Goal: Task Accomplishment & Management: Manage account settings

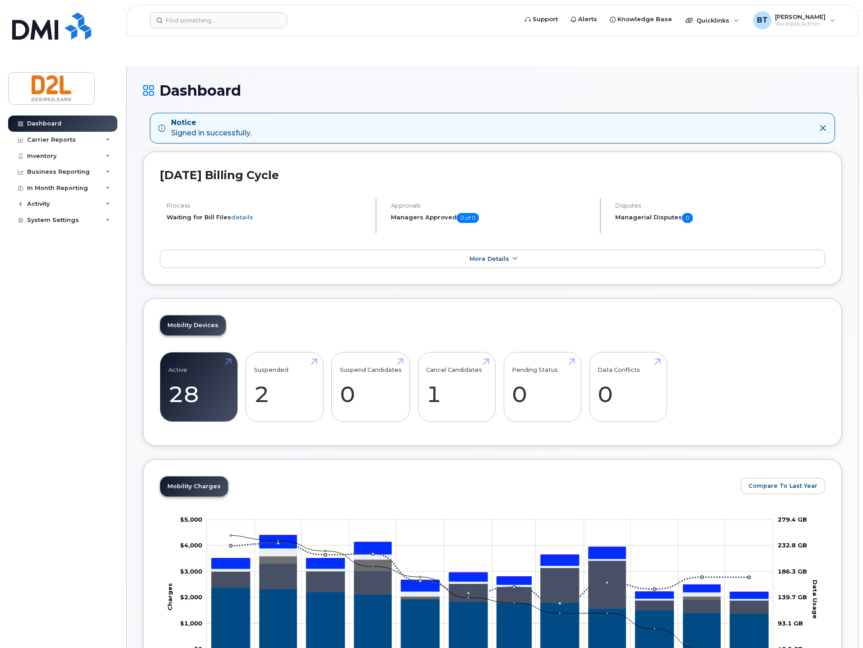
drag, startPoint x: 484, startPoint y: 57, endPoint x: 367, endPoint y: 47, distance: 117.3
click at [484, 83] on h1 "Dashboard" at bounding box center [492, 91] width 699 height 16
click at [210, 27] on input at bounding box center [218, 20] width 137 height 16
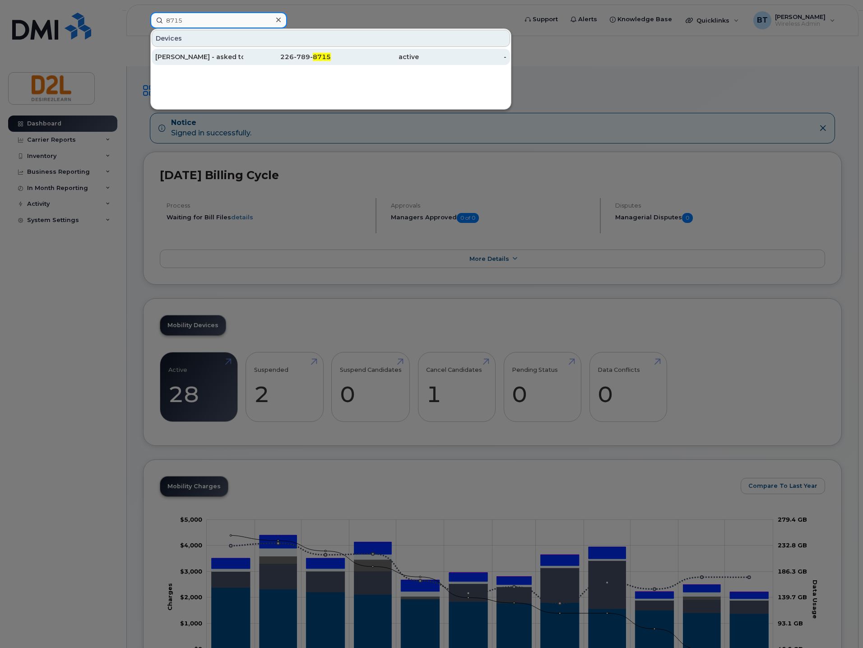
type input "8715"
click at [235, 60] on div "Maryann Kiefer - asked to port out" at bounding box center [199, 56] width 88 height 9
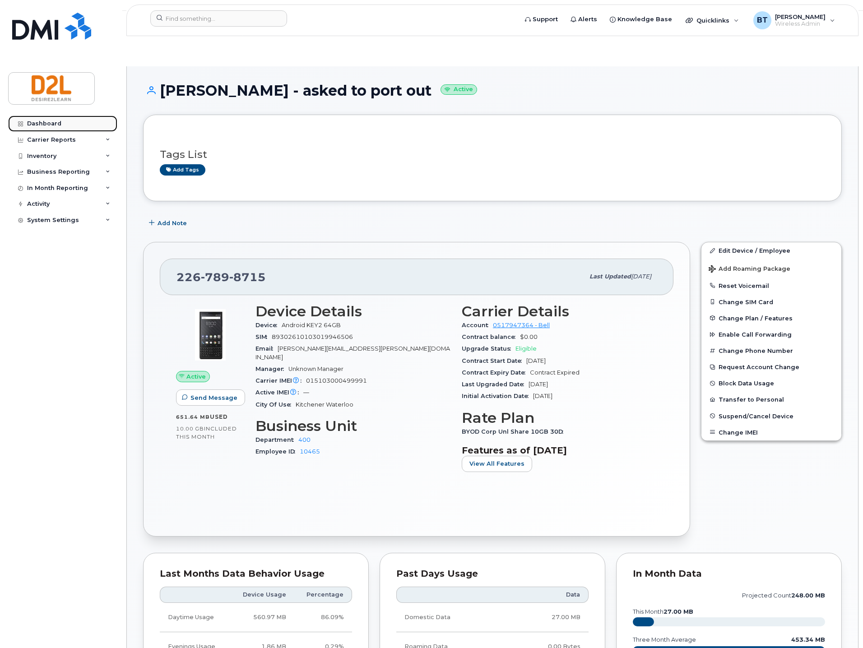
click at [50, 123] on div "Dashboard" at bounding box center [44, 123] width 34 height 7
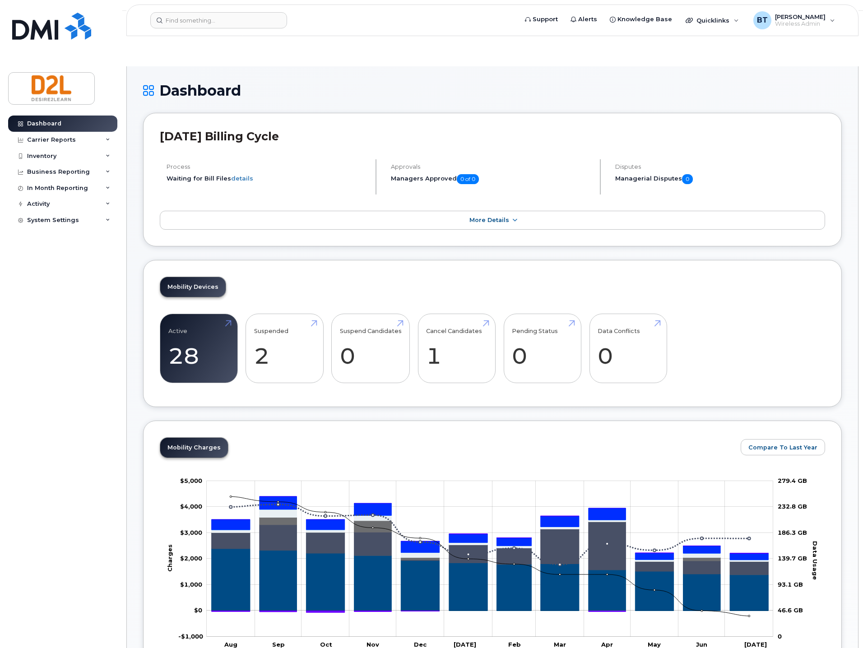
click at [362, 83] on div "Dashboard" at bounding box center [492, 98] width 699 height 30
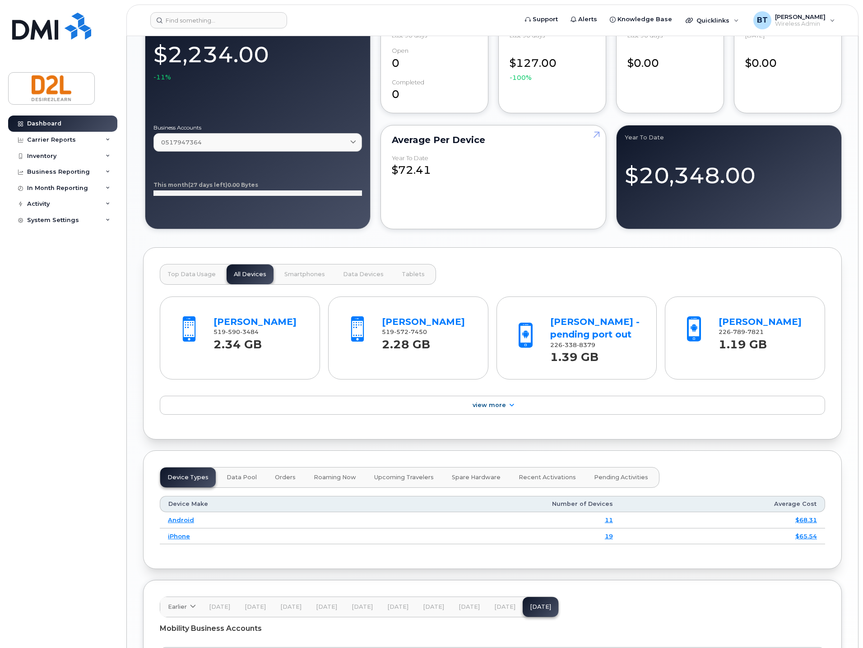
scroll to position [685, 0]
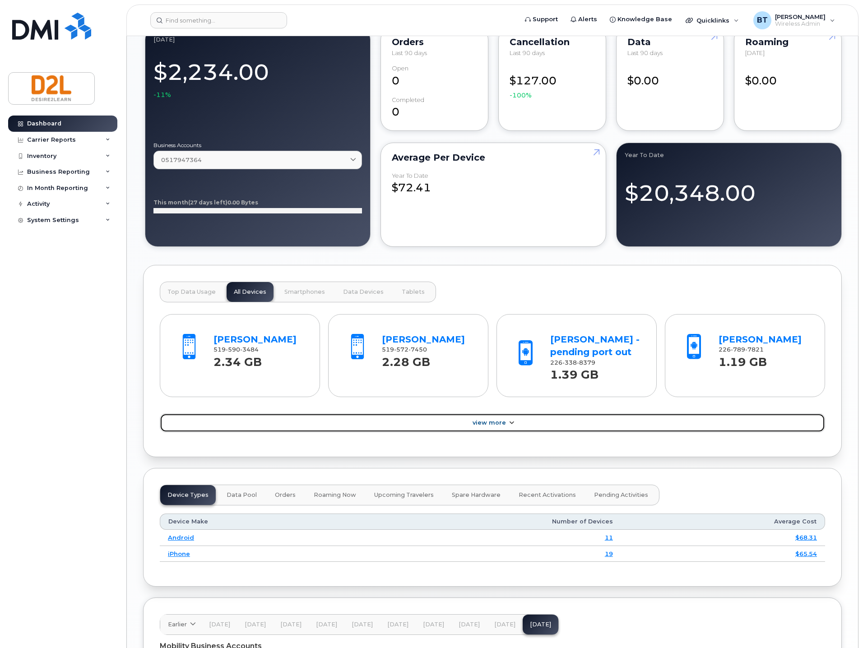
click at [499, 419] on span "View More" at bounding box center [488, 422] width 33 height 7
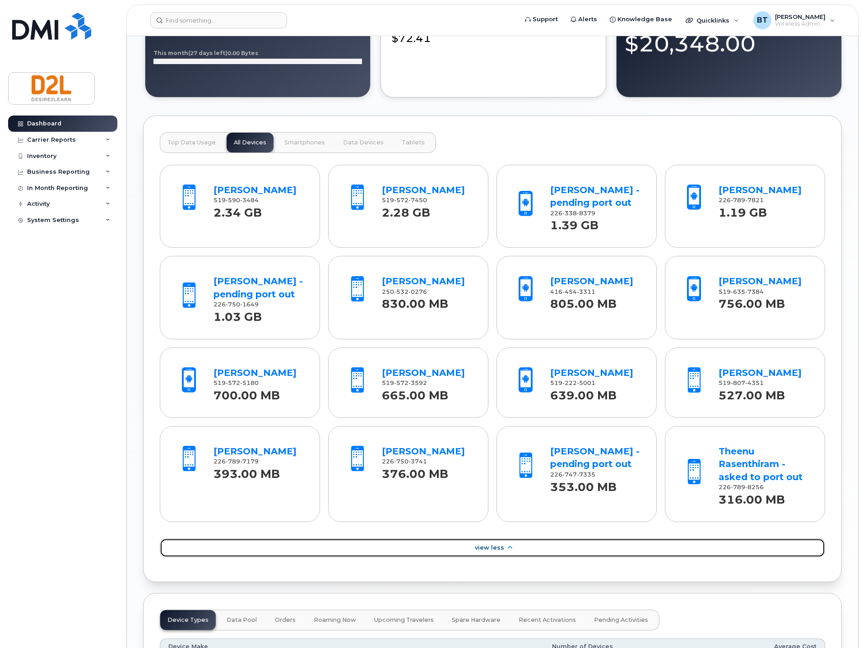
scroll to position [926, 0]
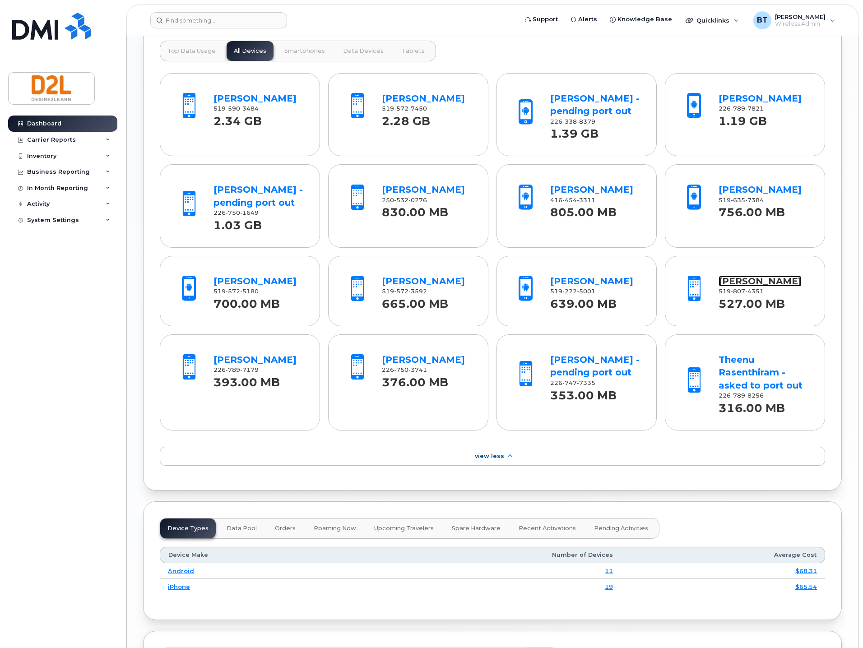
click at [734, 276] on link "Omar Akhtar" at bounding box center [759, 281] width 83 height 11
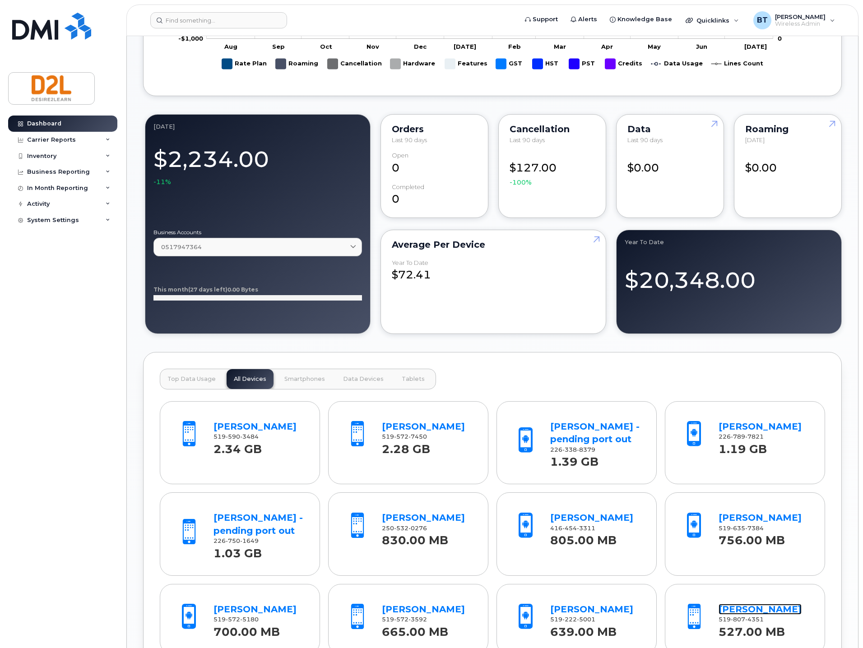
scroll to position [565, 0]
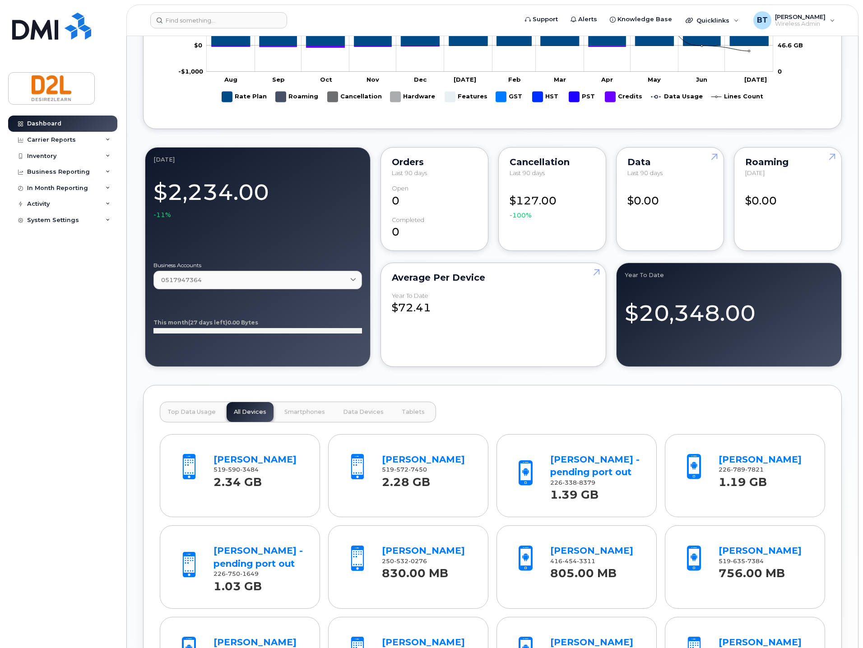
click at [798, 9] on header "Support Alerts Knowledge Base Quicklinks Suspend / Cancel Device Change SIM Car…" at bounding box center [492, 21] width 732 height 32
click at [795, 16] on span "[PERSON_NAME]" at bounding box center [800, 16] width 51 height 7
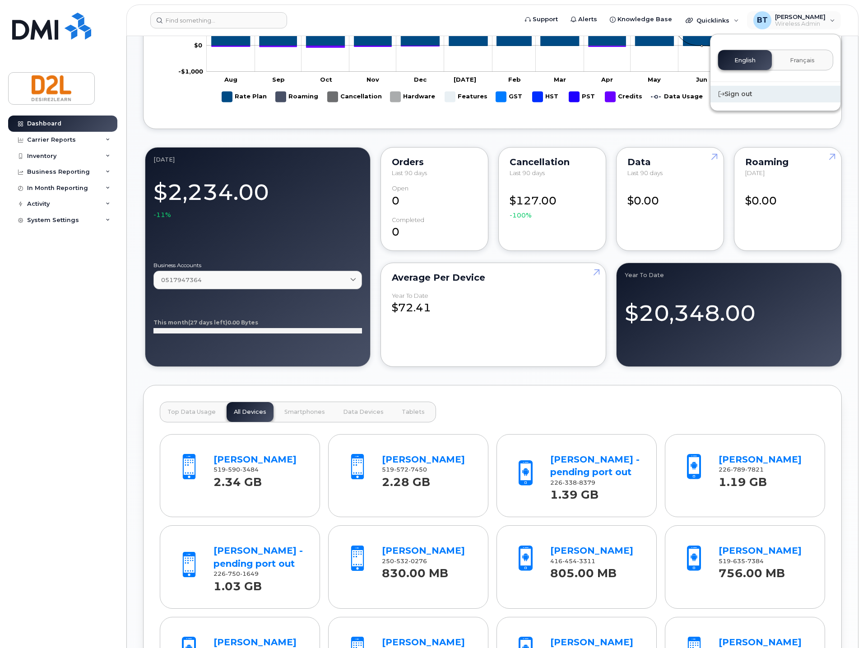
click at [749, 97] on div "Sign out" at bounding box center [775, 94] width 130 height 17
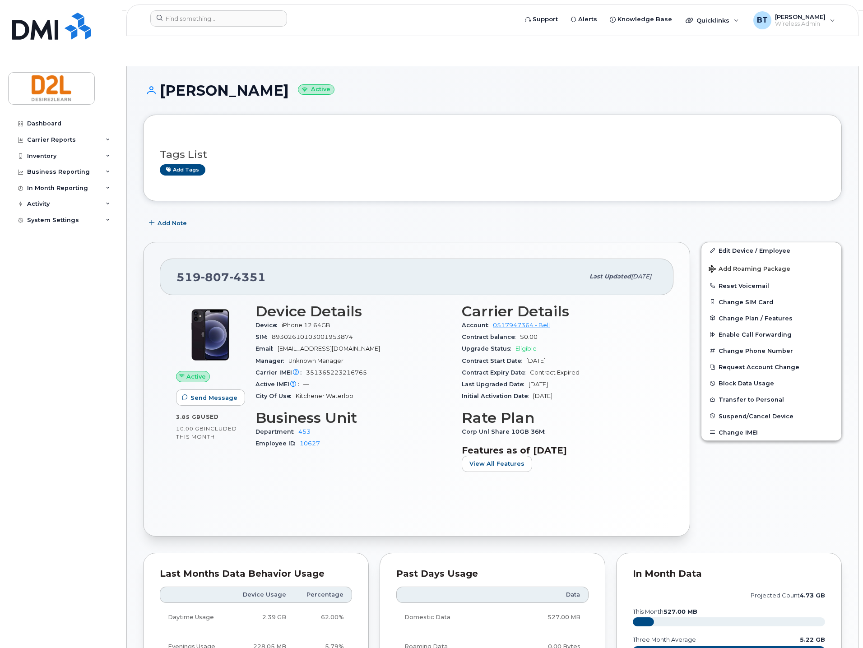
drag, startPoint x: 362, startPoint y: 112, endPoint x: 347, endPoint y: 122, distance: 17.9
click at [362, 141] on div "Tags List Add tags" at bounding box center [492, 158] width 665 height 35
drag, startPoint x: 283, startPoint y: 242, endPoint x: 180, endPoint y: 247, distance: 103.0
click at [180, 267] on div "519 807 4351" at bounding box center [379, 276] width 407 height 19
copy span "519 807 4351"
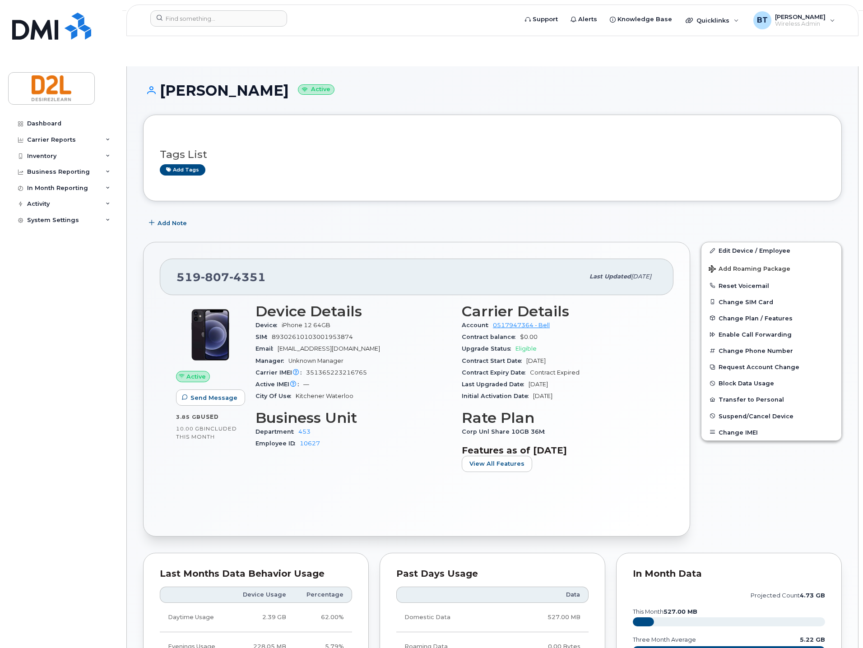
drag, startPoint x: 383, startPoint y: 58, endPoint x: 347, endPoint y: 106, distance: 60.6
click at [383, 83] on h1 "Omar Akhtar Active" at bounding box center [492, 91] width 699 height 16
click at [772, 242] on link "Edit Device / Employee" at bounding box center [771, 250] width 140 height 16
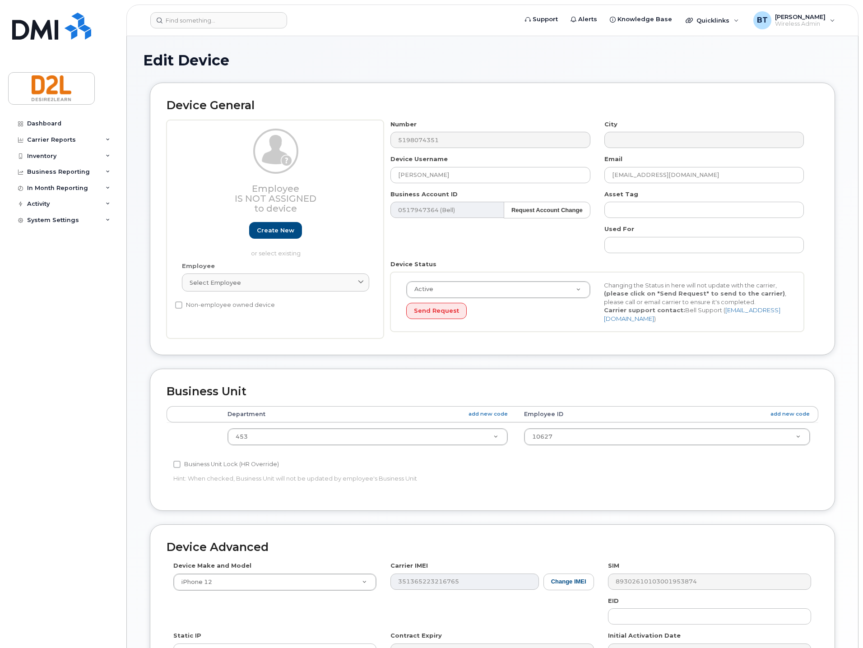
select select "162813"
click at [489, 172] on input "[PERSON_NAME]" at bounding box center [489, 175] width 199 height 16
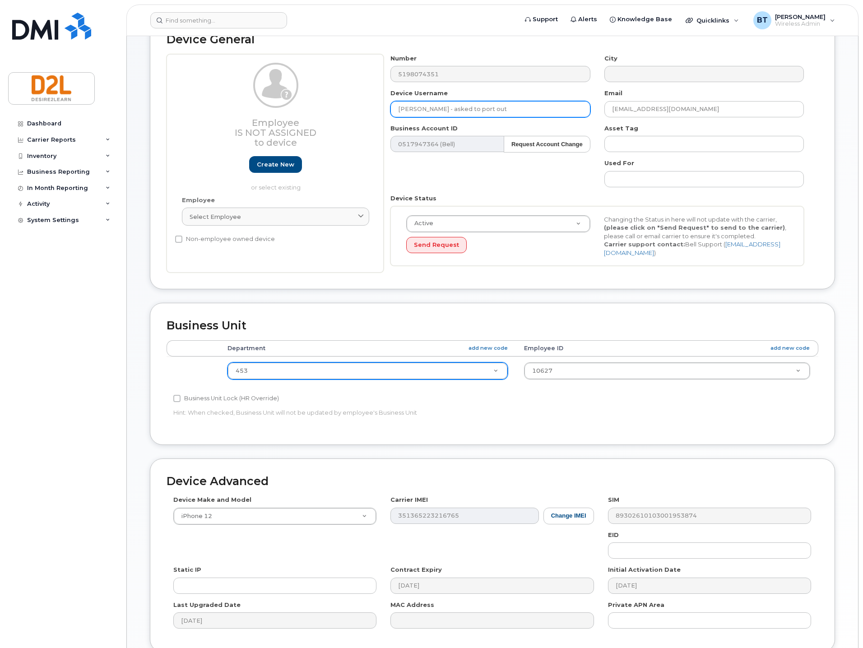
scroll to position [142, 0]
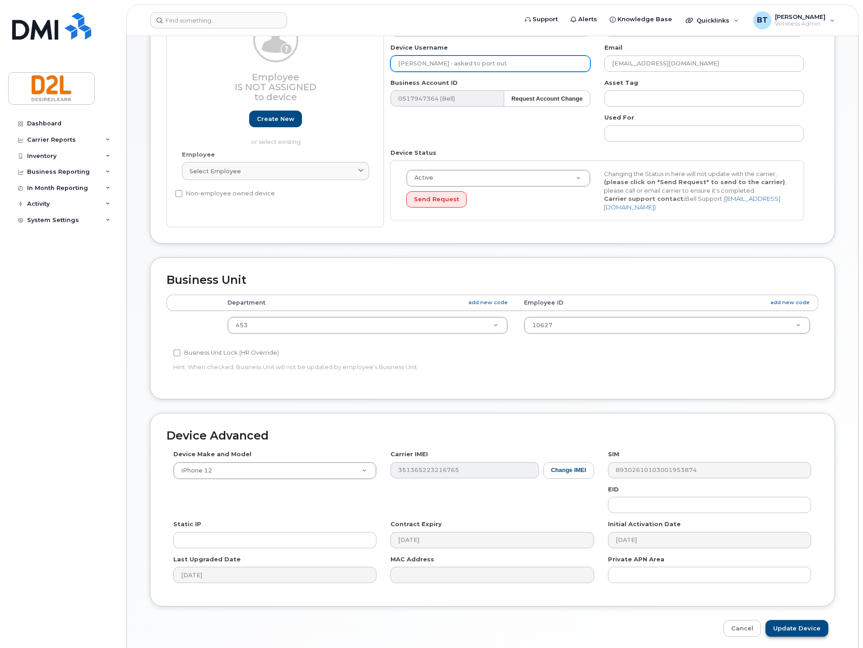
type input "[PERSON_NAME] - asked to port out"
click at [806, 620] on input "Update Device" at bounding box center [796, 628] width 63 height 17
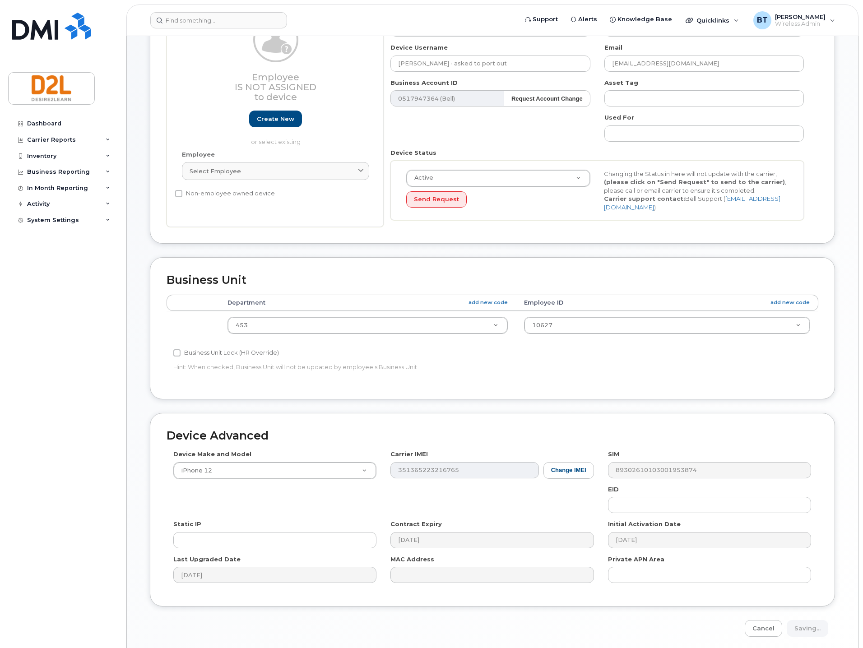
type input "Saving..."
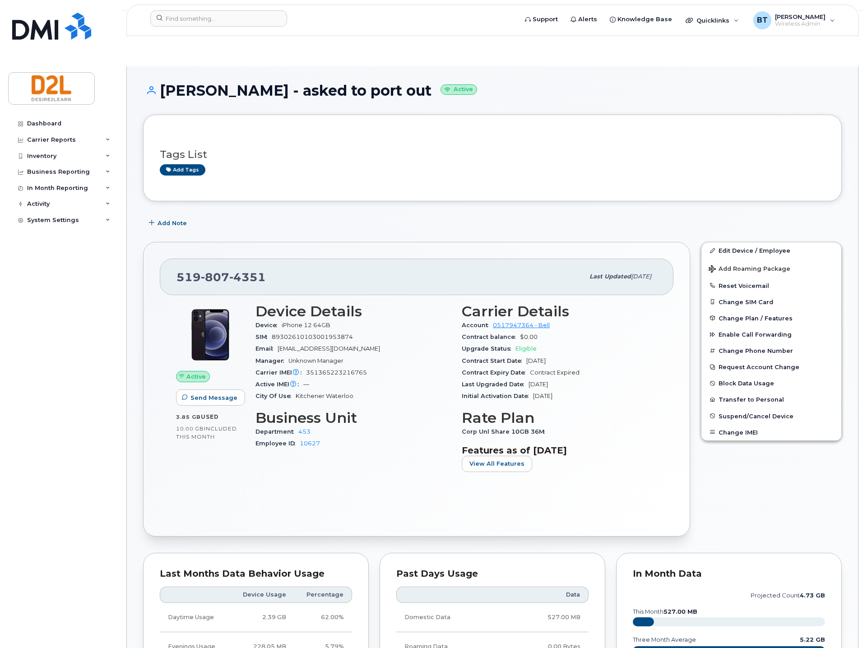
click at [623, 83] on h1 "Omar Akhtar - asked to port out Active" at bounding box center [492, 91] width 699 height 16
click at [48, 128] on link "Dashboard" at bounding box center [62, 124] width 109 height 16
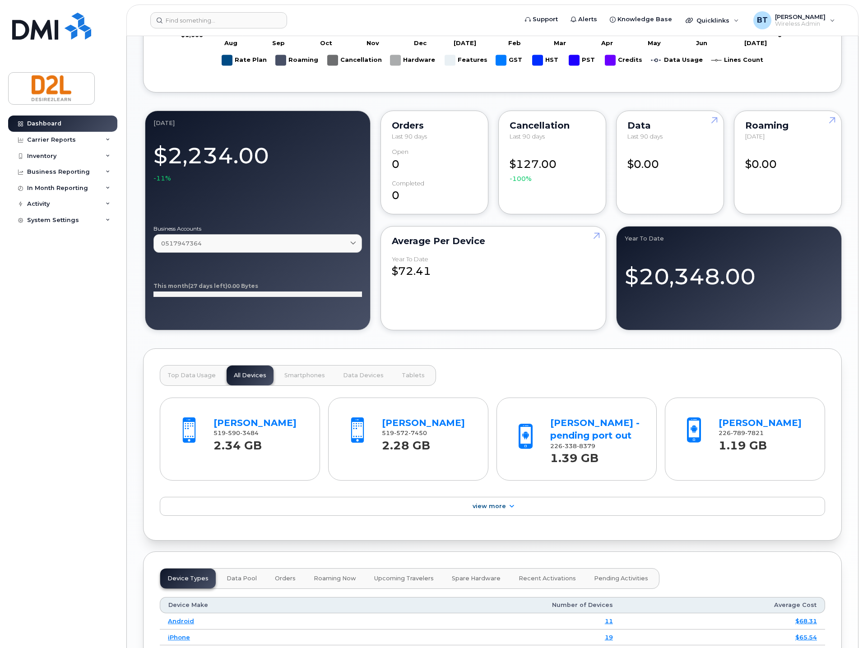
scroll to position [722, 0]
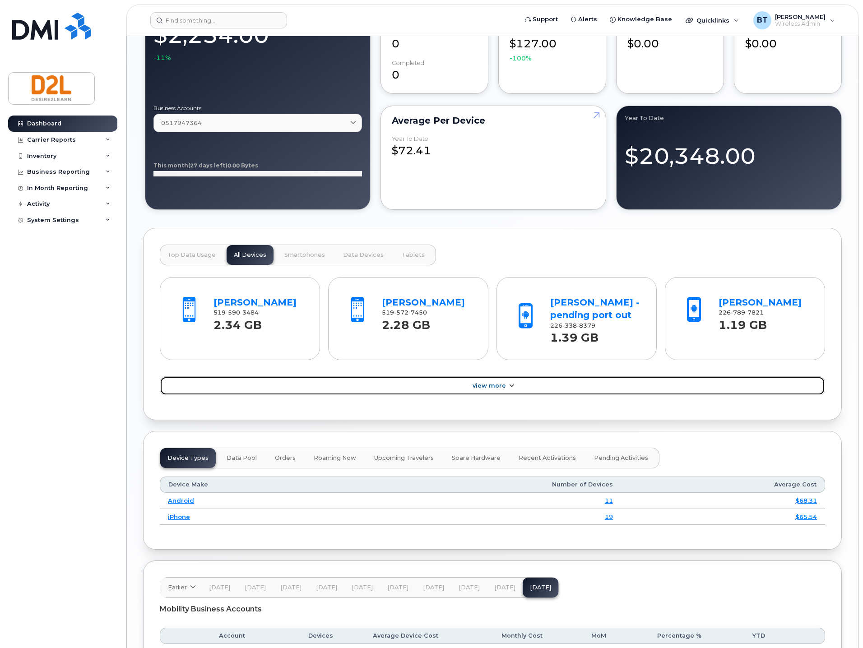
click at [509, 383] on icon at bounding box center [511, 386] width 7 height 6
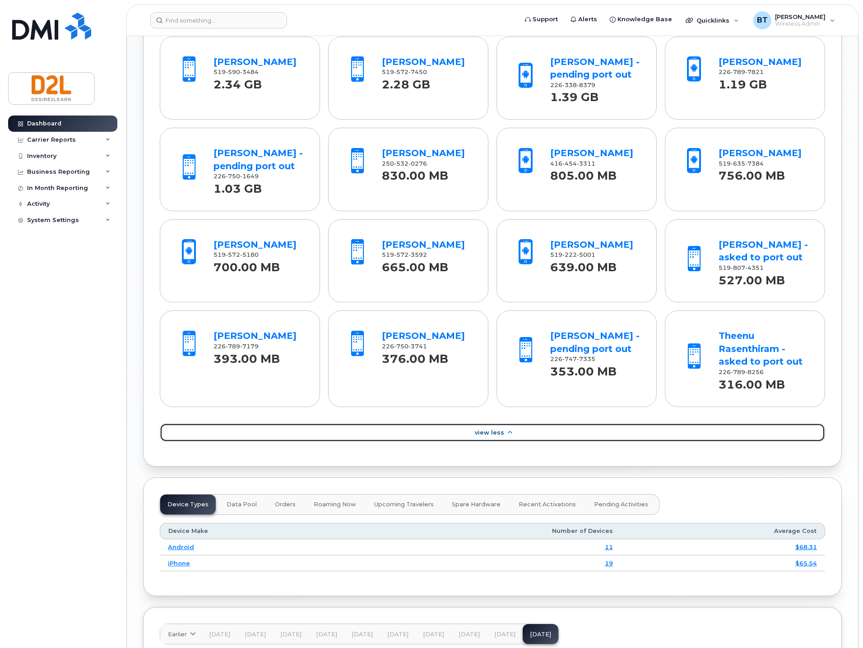
scroll to position [842, 0]
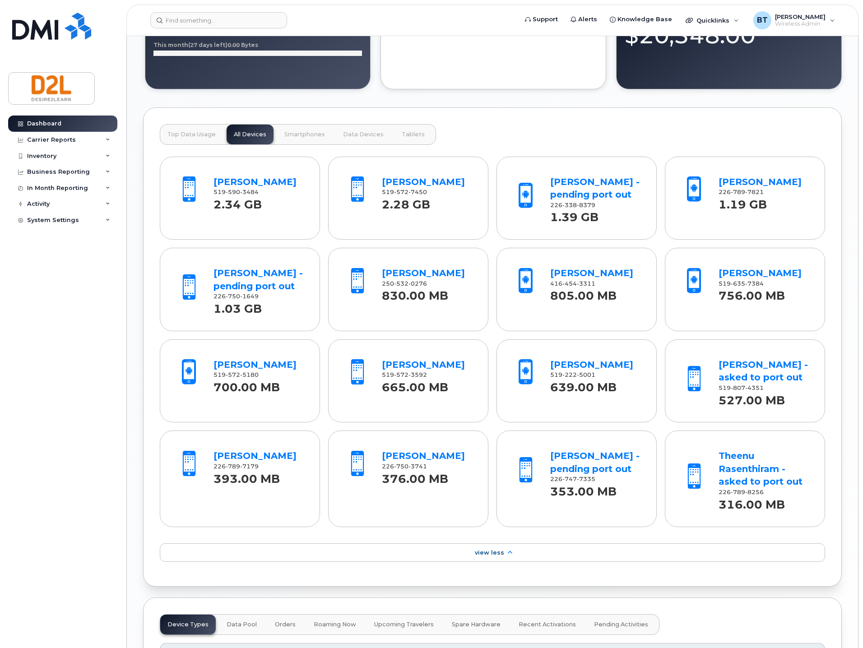
click at [176, 131] on span "Top Data Usage" at bounding box center [191, 134] width 48 height 7
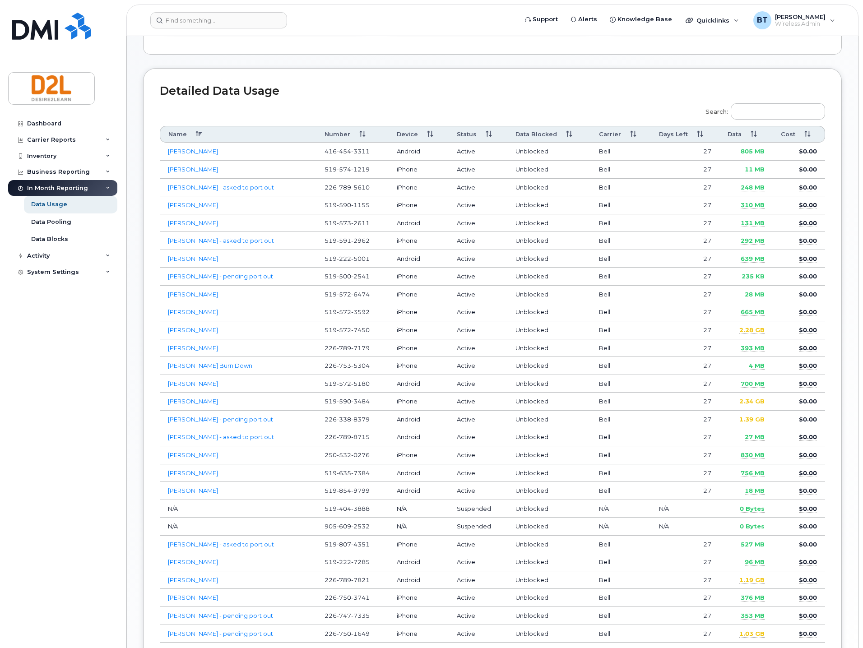
scroll to position [327, 0]
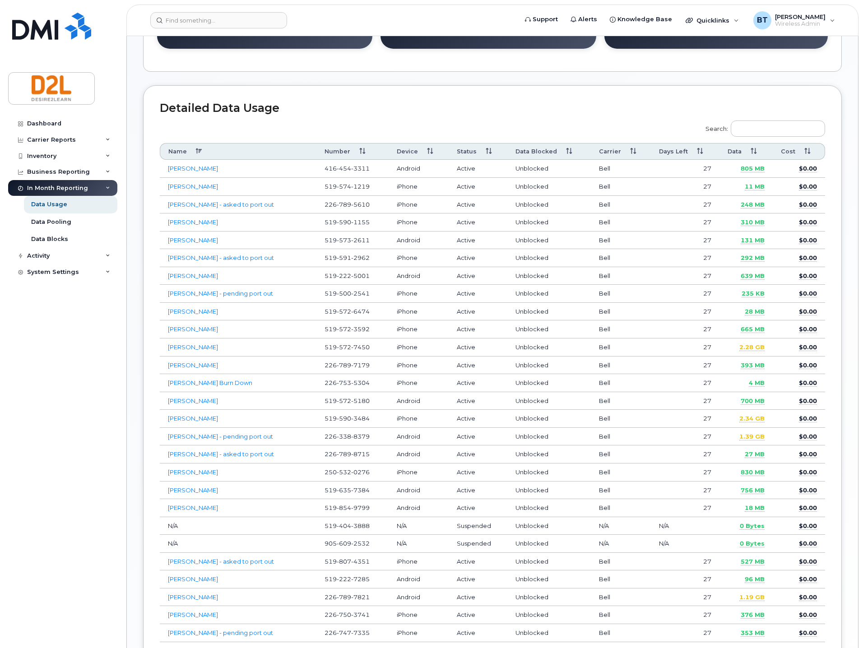
click at [348, 143] on th "Number" at bounding box center [352, 151] width 73 height 17
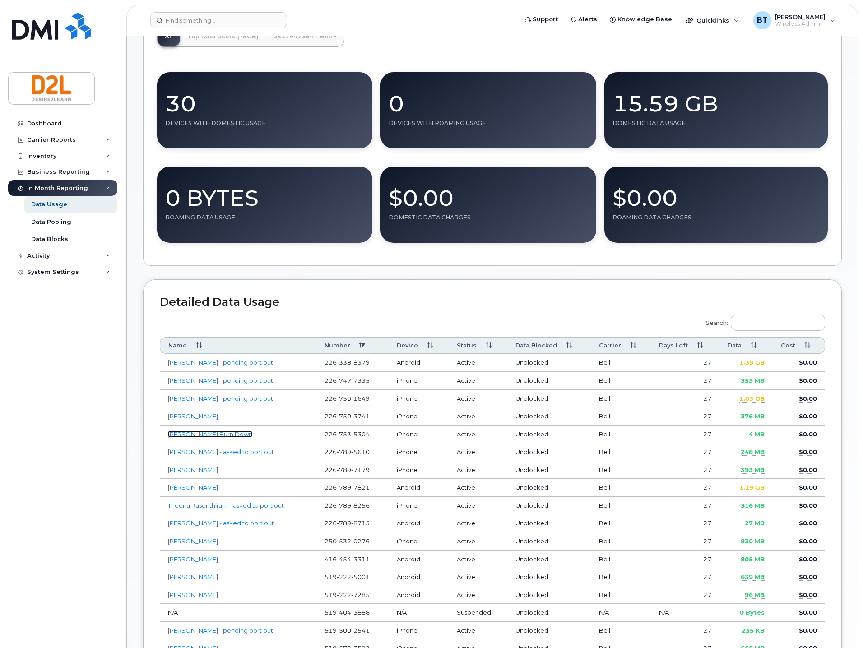
scroll to position [361, 0]
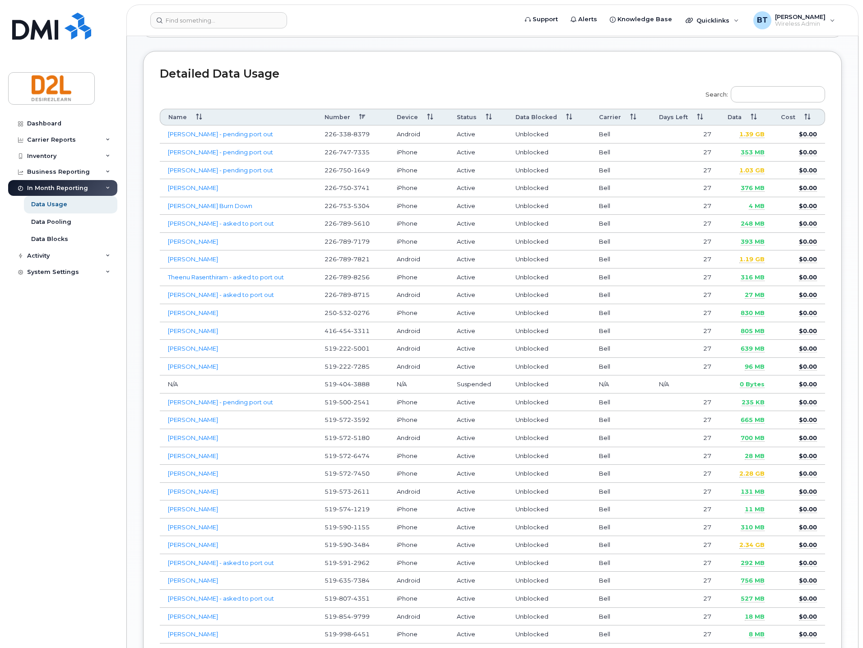
drag, startPoint x: 435, startPoint y: 60, endPoint x: 420, endPoint y: 60, distance: 14.9
click at [435, 80] on div "Search: Name Number Device Status Data Blocked Carrier Days Left Data Cost Kyla…" at bounding box center [492, 384] width 665 height 609
drag, startPoint x: 229, startPoint y: 163, endPoint x: 168, endPoint y: 160, distance: 60.6
click at [168, 179] on td "Rob Cornwall" at bounding box center [238, 188] width 157 height 18
drag, startPoint x: 368, startPoint y: 153, endPoint x: 325, endPoint y: 157, distance: 43.1
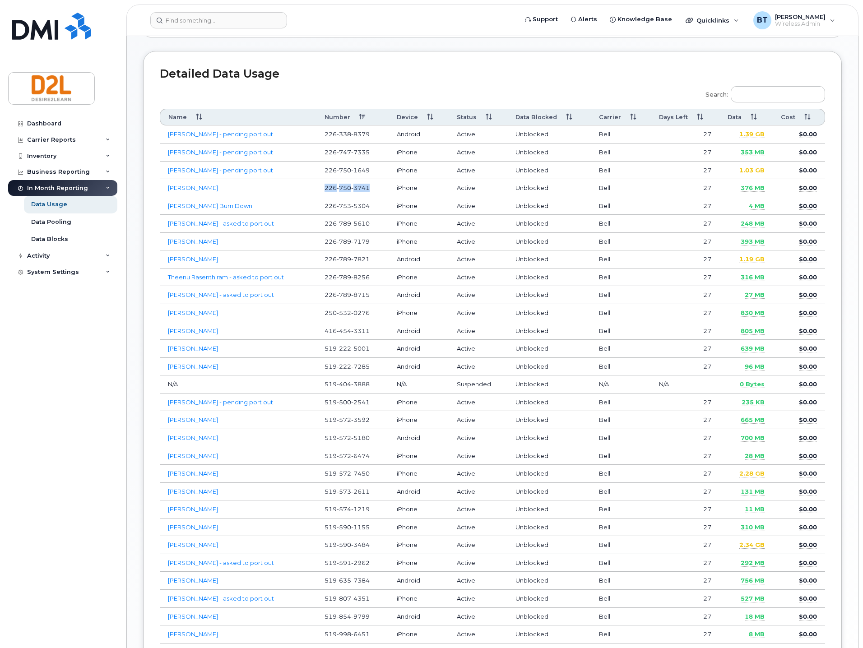
click at [325, 179] on td "226 750 3741" at bounding box center [352, 188] width 73 height 18
copy span "226 750 3741"
click at [377, 80] on div "Search: Name Number Device Status Data Blocked Carrier Days Left Data Cost Kyla…" at bounding box center [492, 384] width 665 height 609
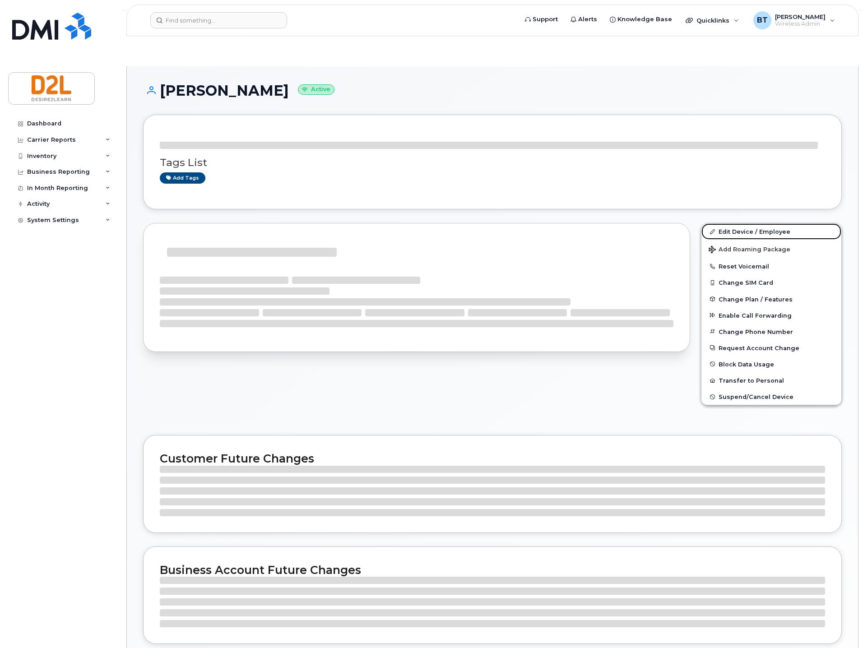
click at [746, 223] on link "Edit Device / Employee" at bounding box center [771, 231] width 140 height 16
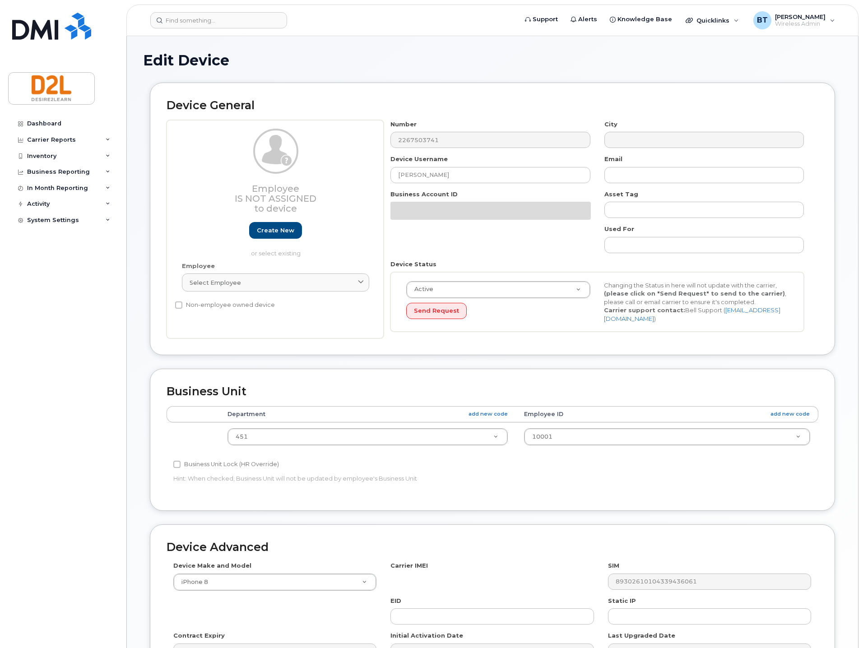
select select "162791"
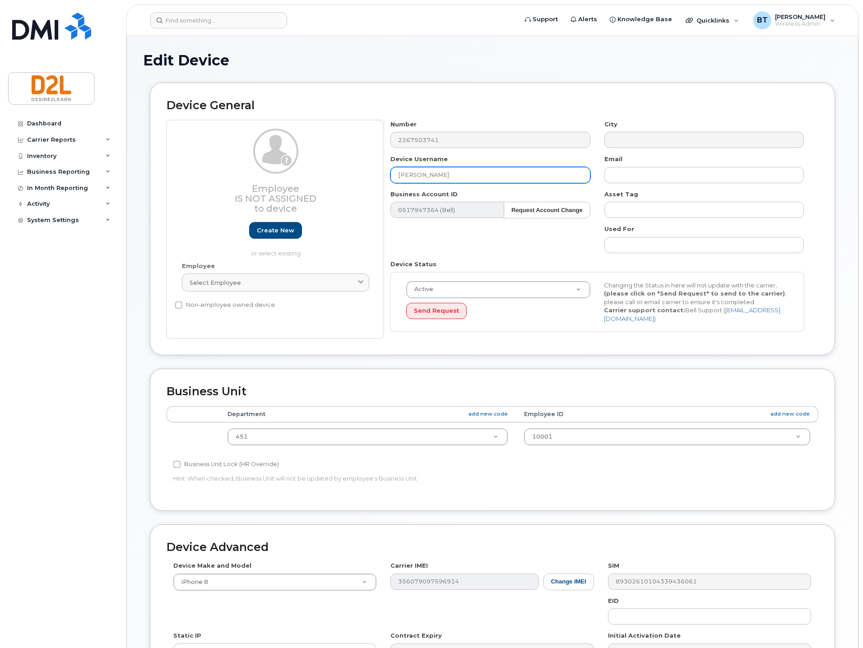
click at [520, 178] on input "Rob Cornwall" at bounding box center [489, 175] width 199 height 16
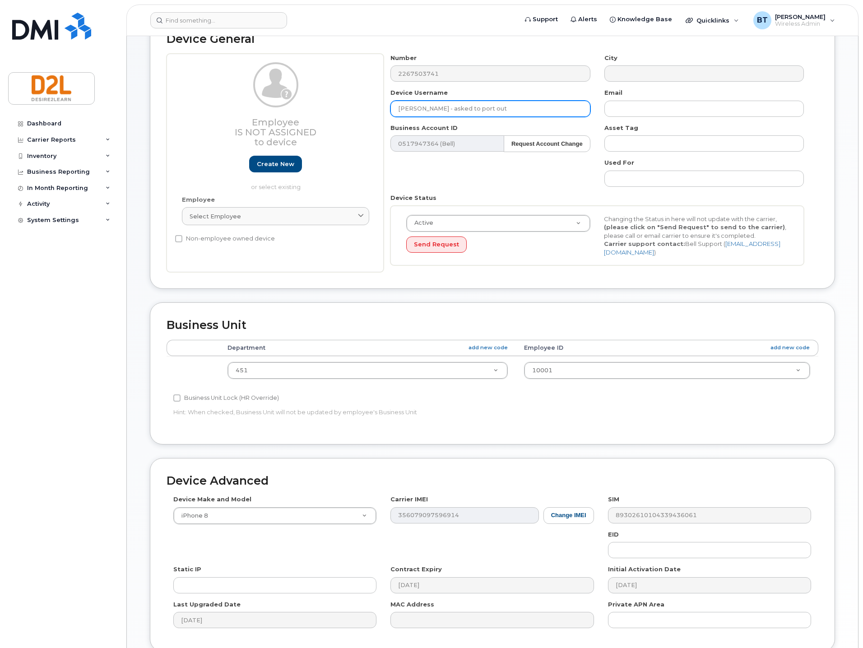
scroll to position [142, 0]
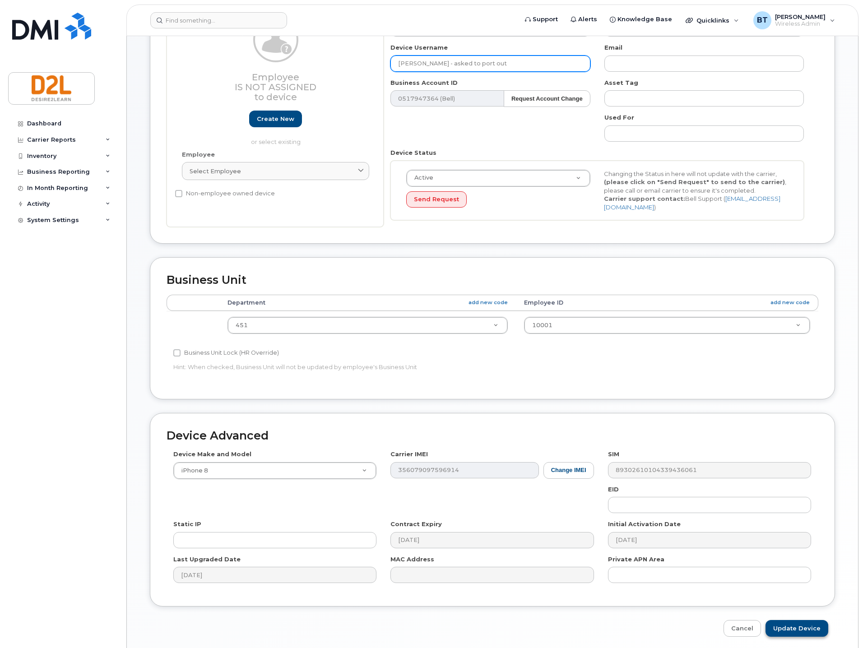
type input "[PERSON_NAME] - asked to port out"
click at [780, 620] on input "Update Device" at bounding box center [796, 628] width 63 height 17
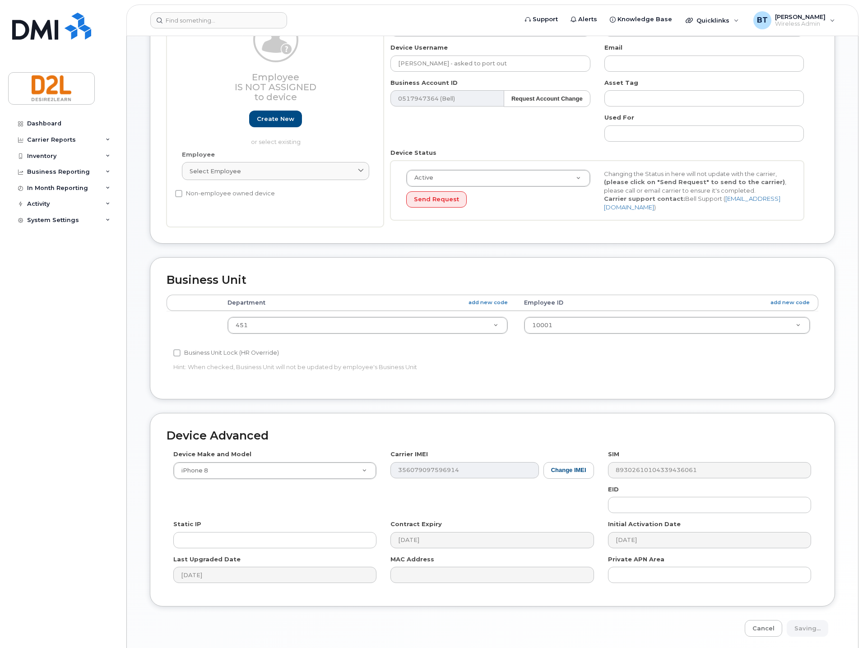
type input "Saving..."
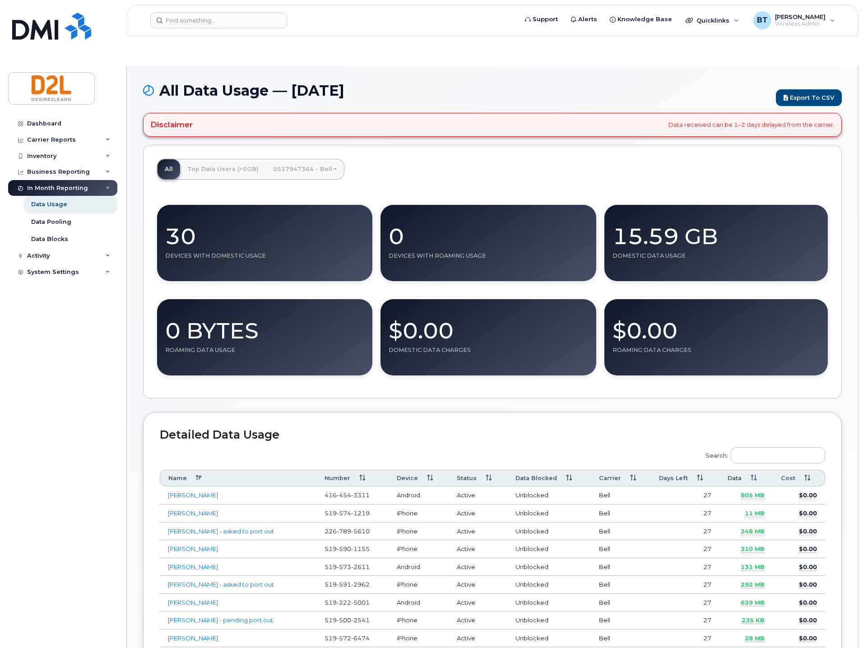
click at [486, 145] on div "All Top Data Users (>5GB) 0517947364 - Bell Medium Business Data Share CORP US …" at bounding box center [492, 272] width 699 height 254
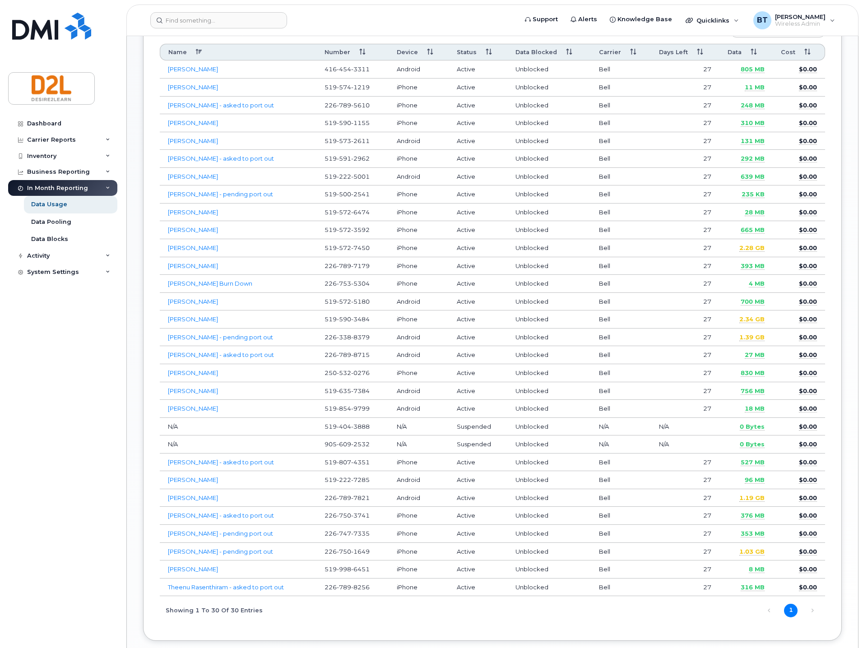
scroll to position [447, 0]
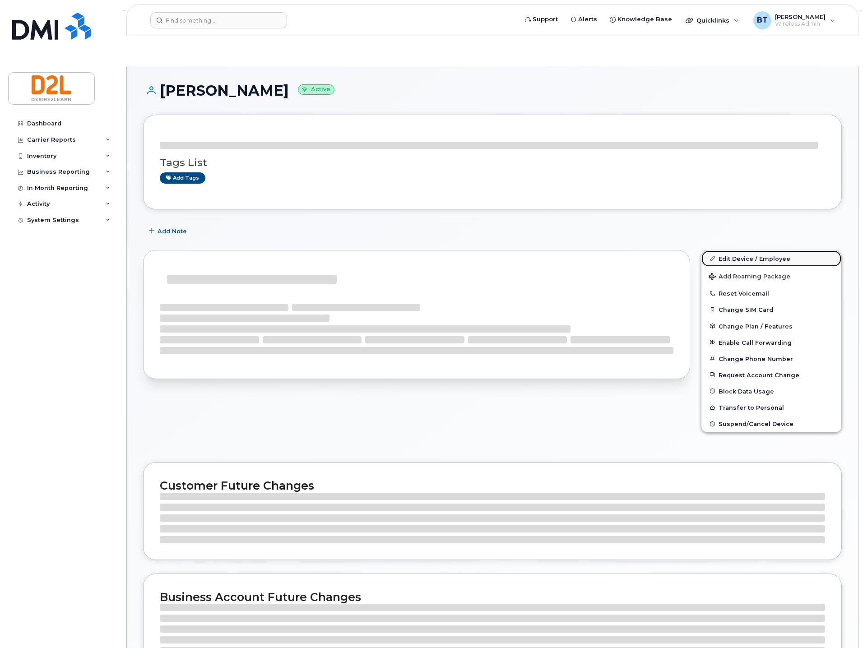
click at [764, 250] on link "Edit Device / Employee" at bounding box center [771, 258] width 140 height 16
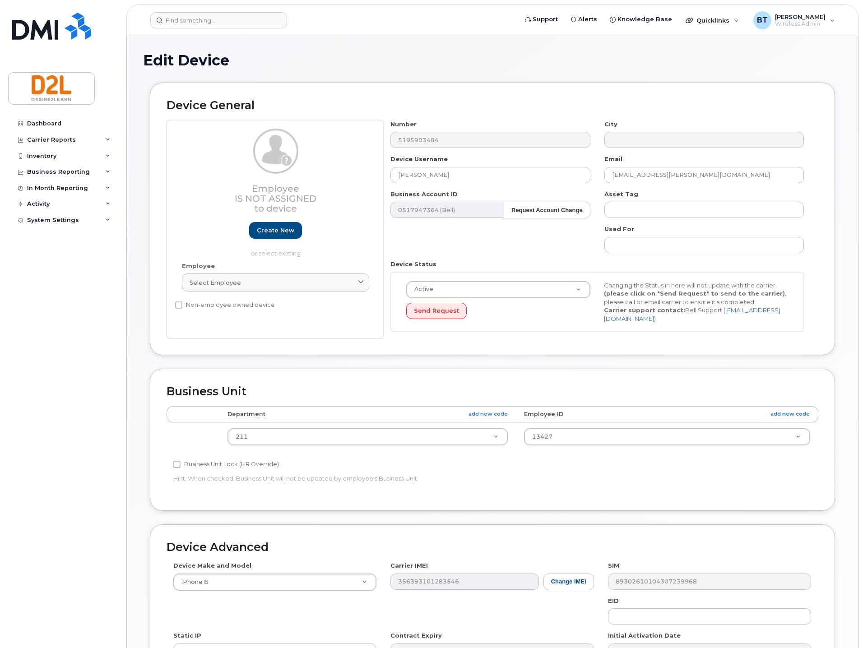
select select "162826"
click at [503, 168] on input "Krystian Grodecki" at bounding box center [489, 175] width 199 height 16
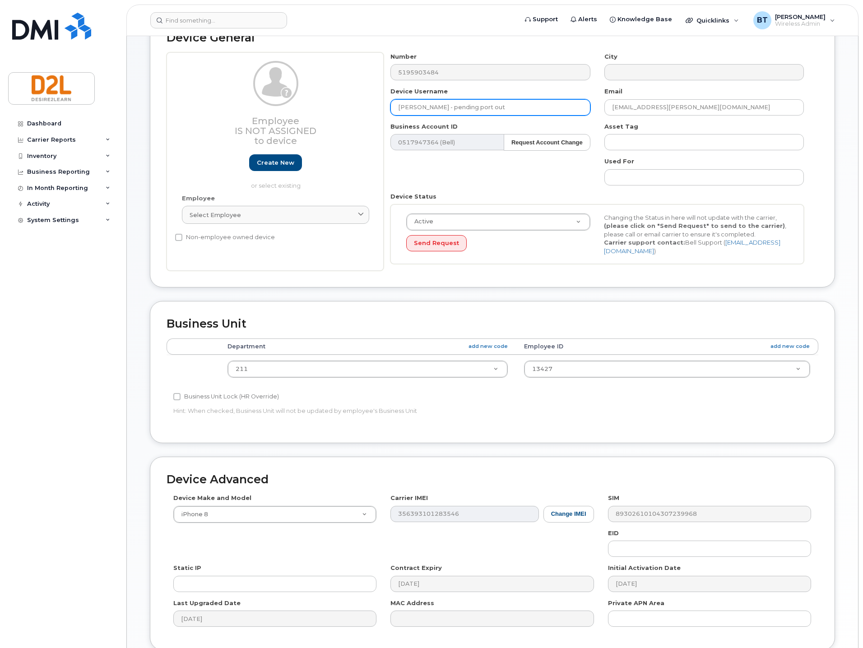
scroll to position [142, 0]
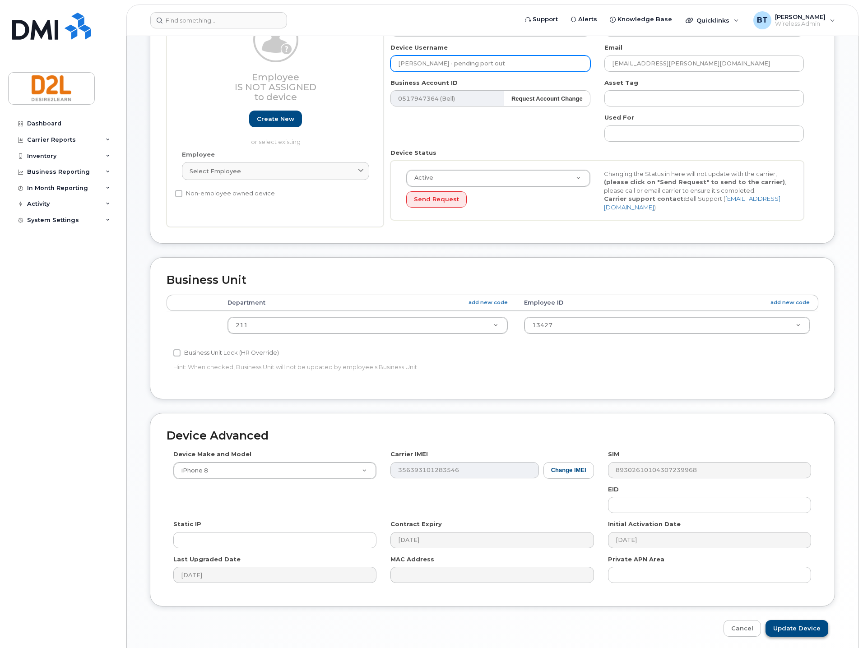
type input "[PERSON_NAME] - pending port out"
click at [796, 620] on input "Update Device" at bounding box center [796, 628] width 63 height 17
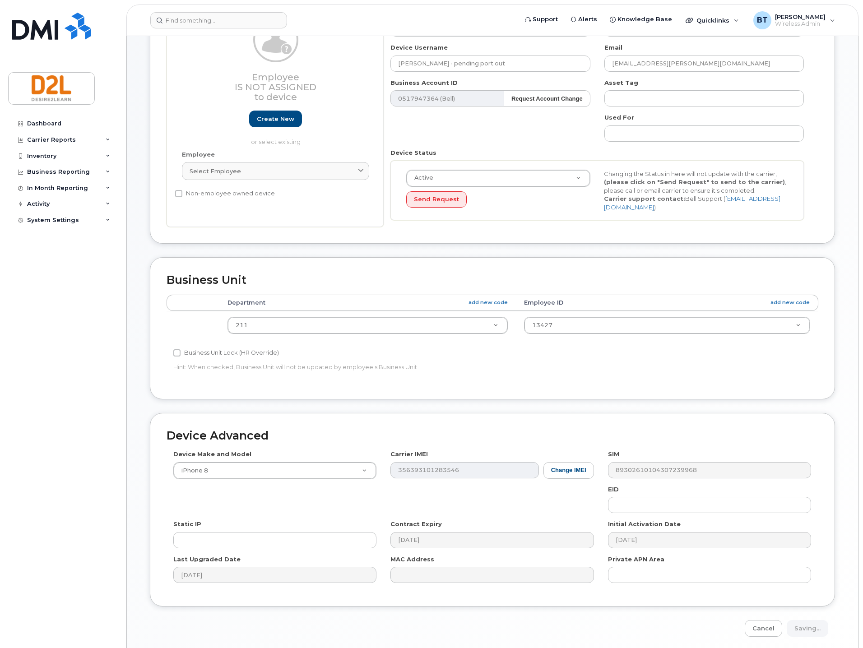
type input "Saving..."
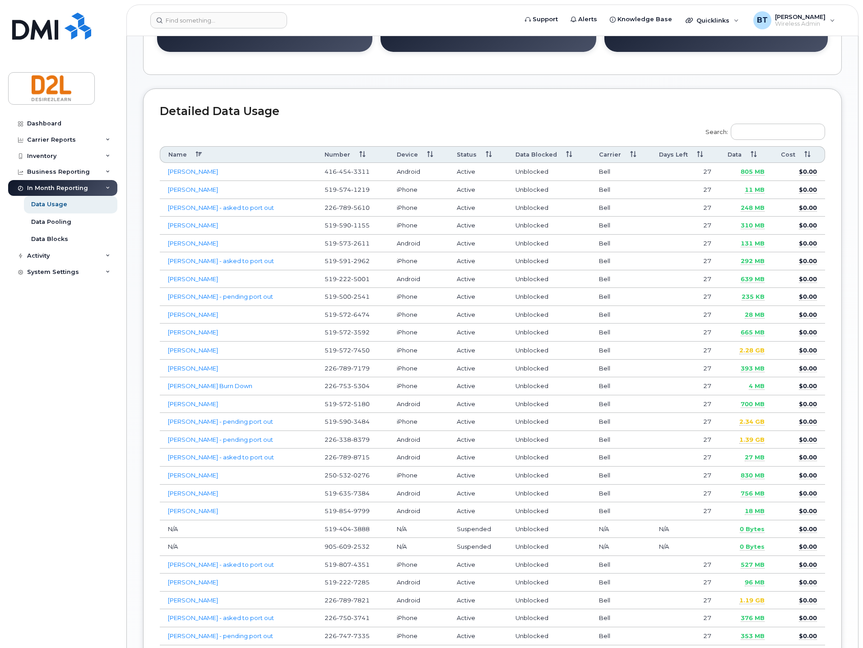
scroll to position [207, 0]
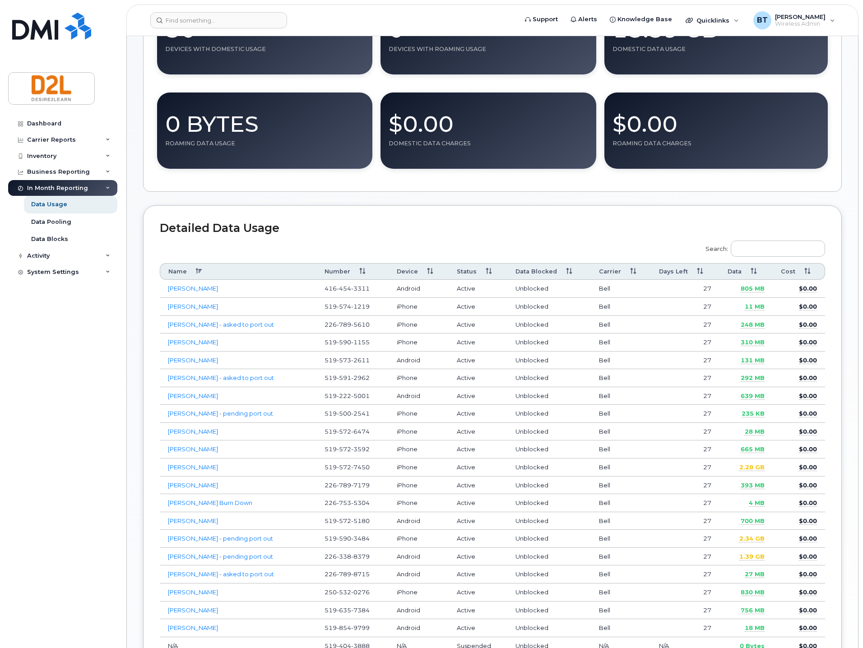
click at [741, 263] on th "Data" at bounding box center [745, 271] width 53 height 17
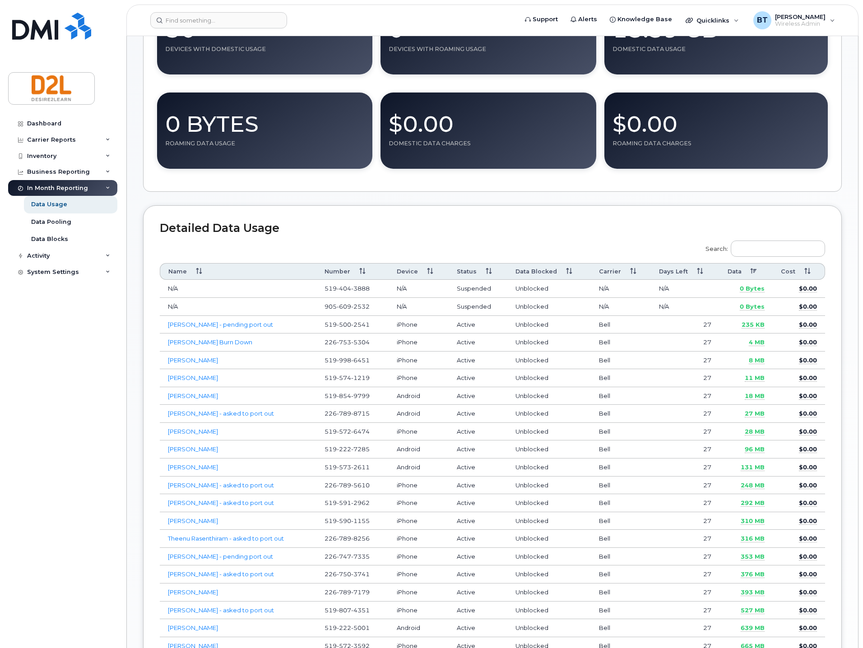
click at [741, 263] on th "Data" at bounding box center [745, 271] width 53 height 17
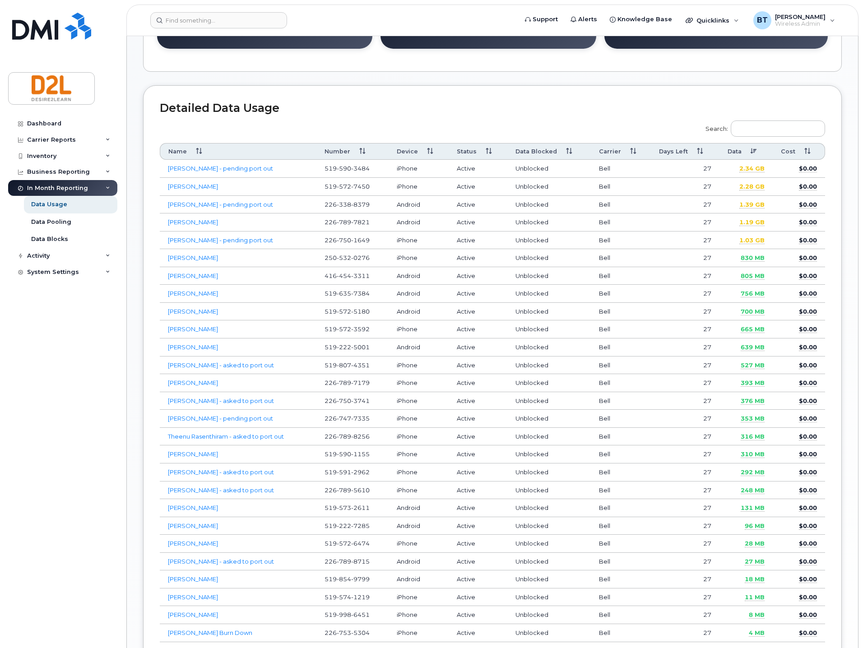
scroll to position [447, 0]
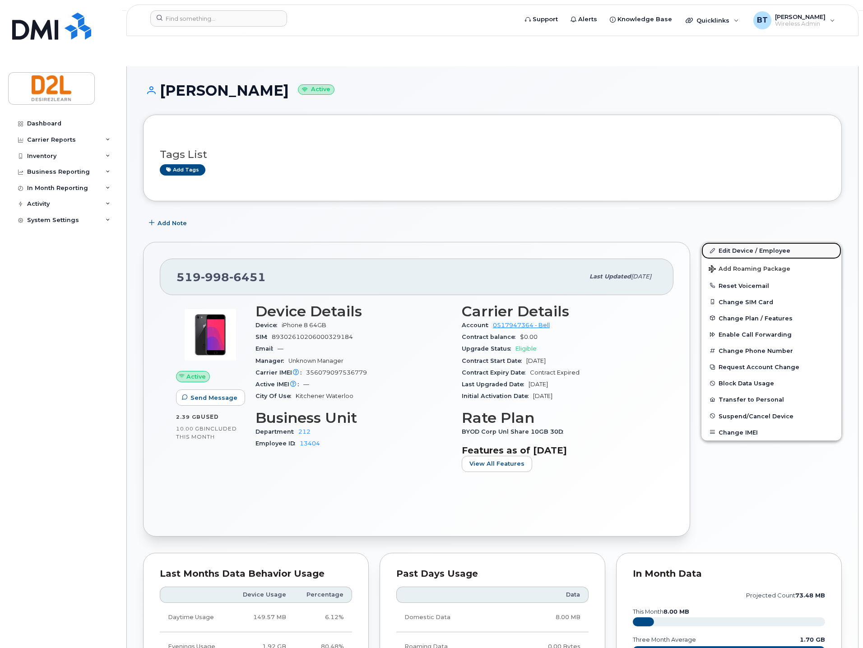
click at [737, 242] on link "Edit Device / Employee" at bounding box center [771, 250] width 140 height 16
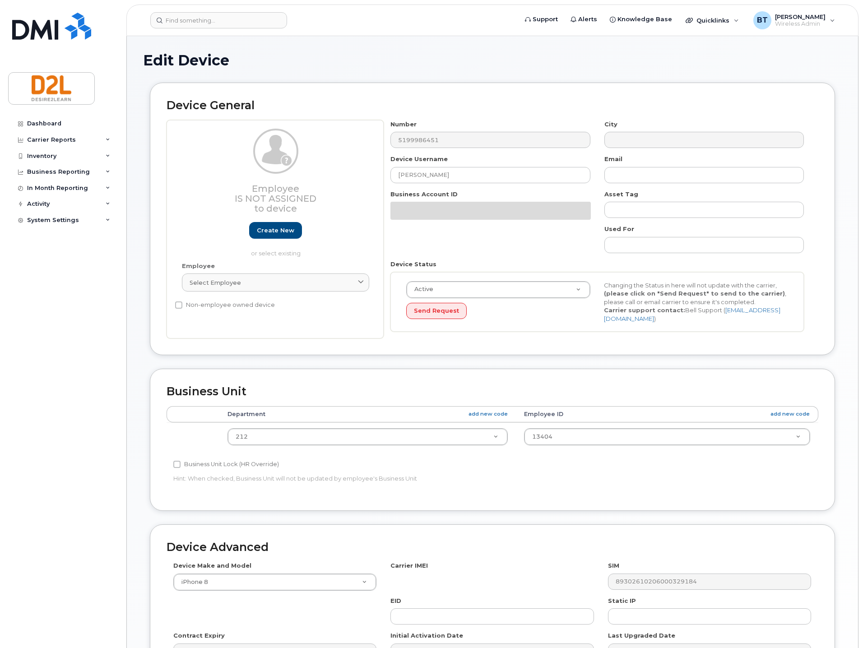
select select "162814"
click at [479, 178] on input "[PERSON_NAME]" at bounding box center [489, 175] width 199 height 16
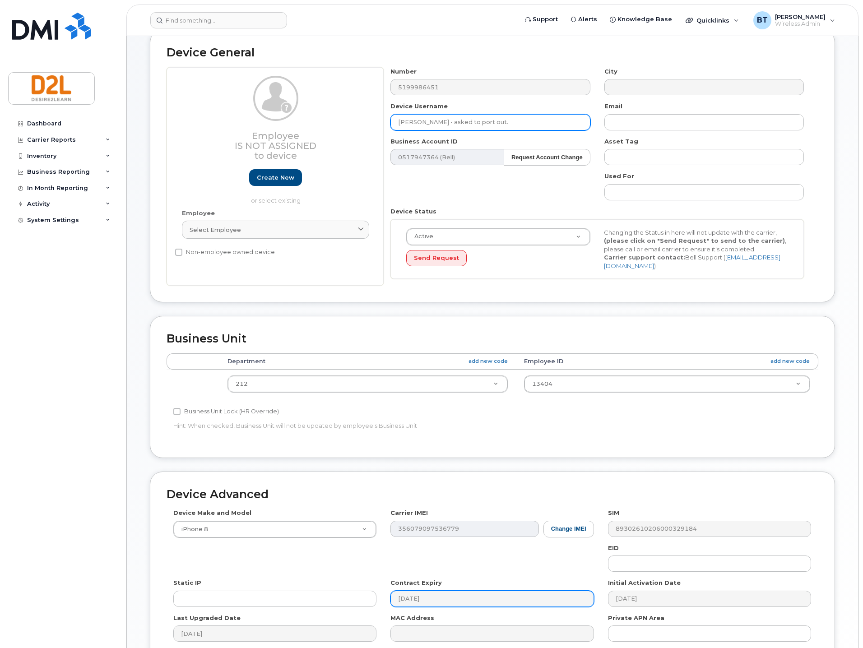
scroll to position [142, 0]
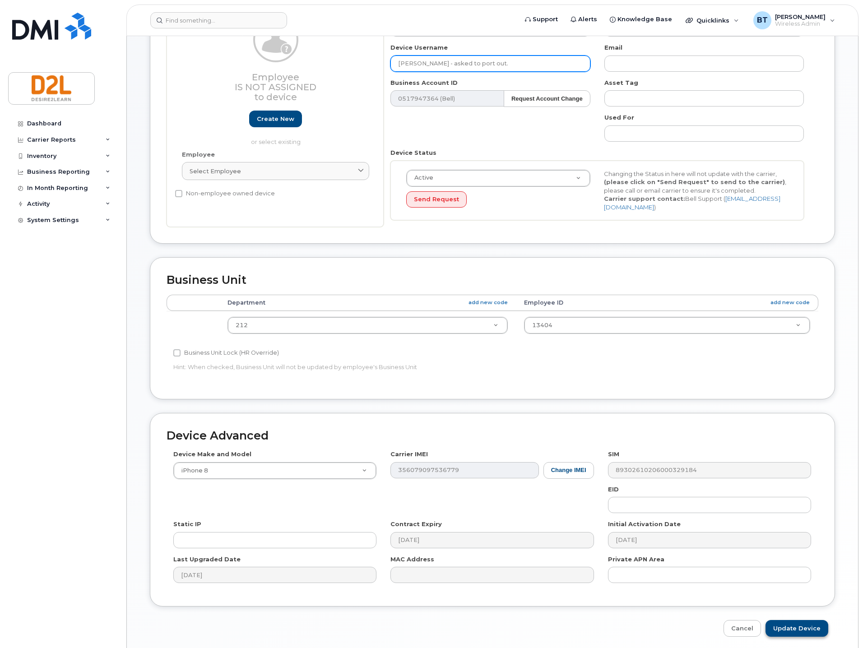
type input "Sumi Rasenthiram - asked to port out."
click at [791, 620] on input "Update Device" at bounding box center [796, 628] width 63 height 17
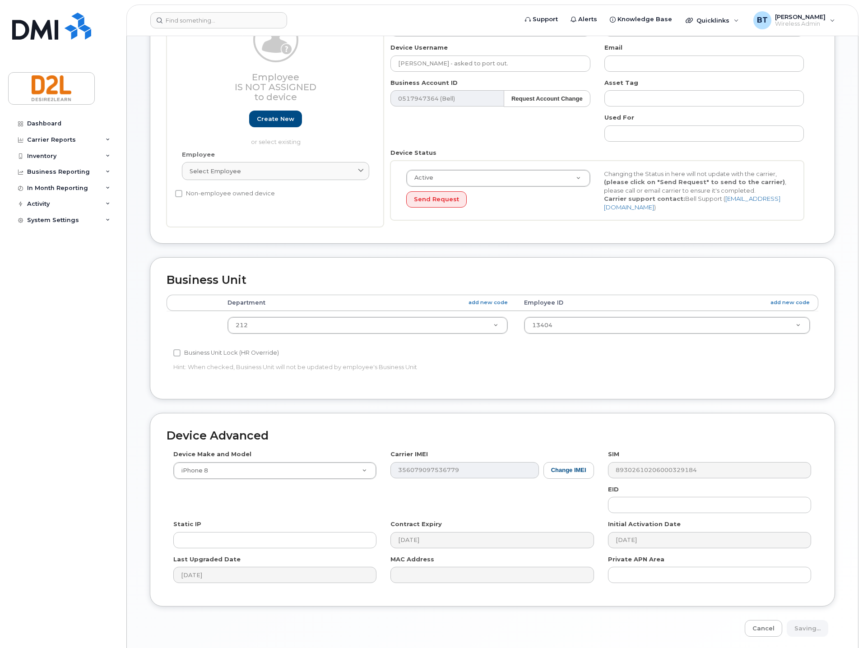
type input "Saving..."
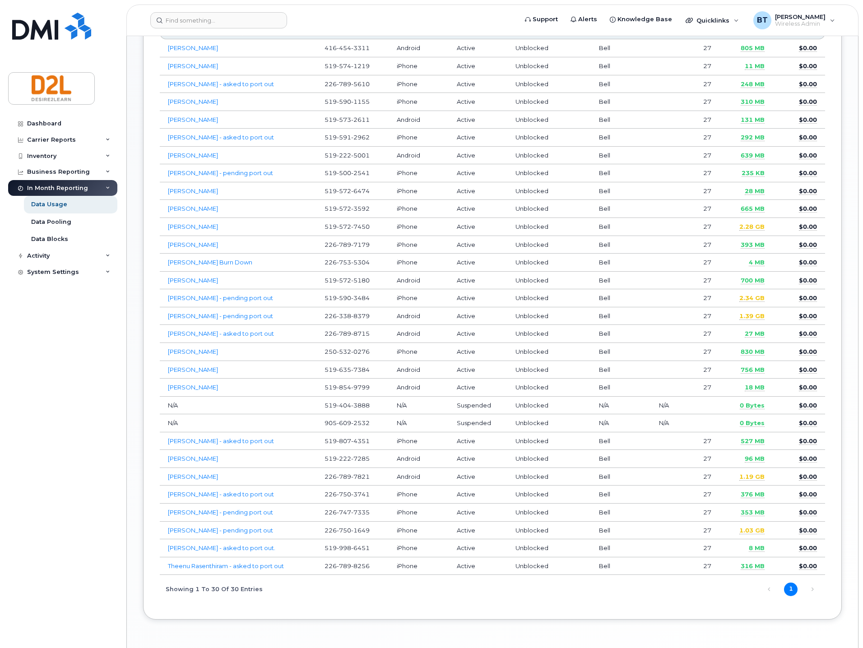
scroll to position [207, 0]
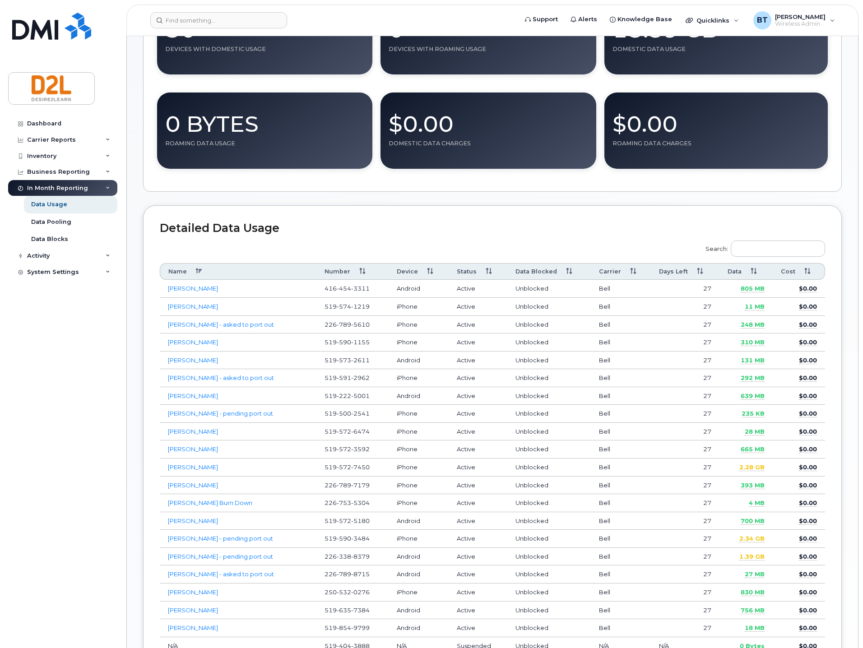
click at [737, 263] on th "Data" at bounding box center [745, 271] width 53 height 17
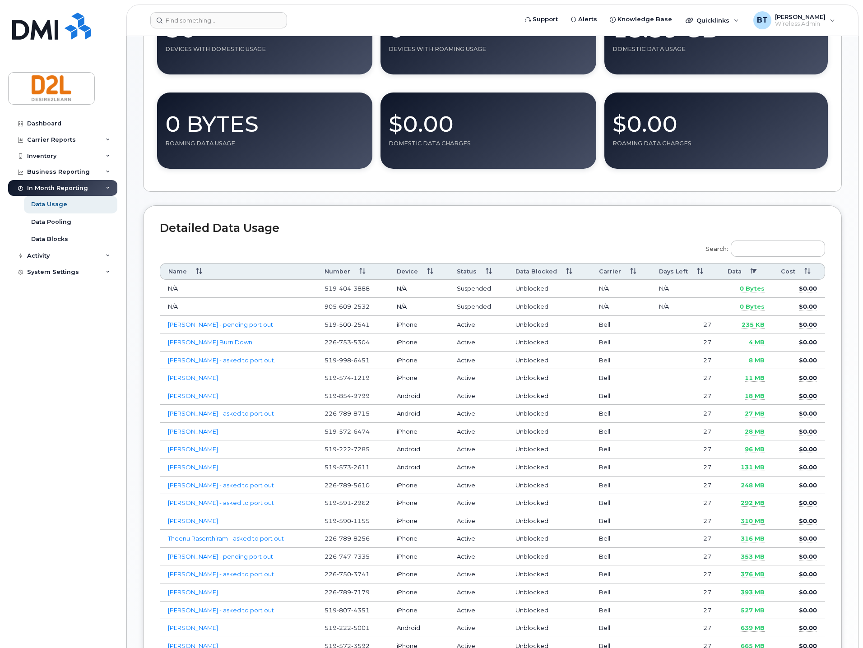
click at [737, 263] on th "Data" at bounding box center [745, 271] width 53 height 17
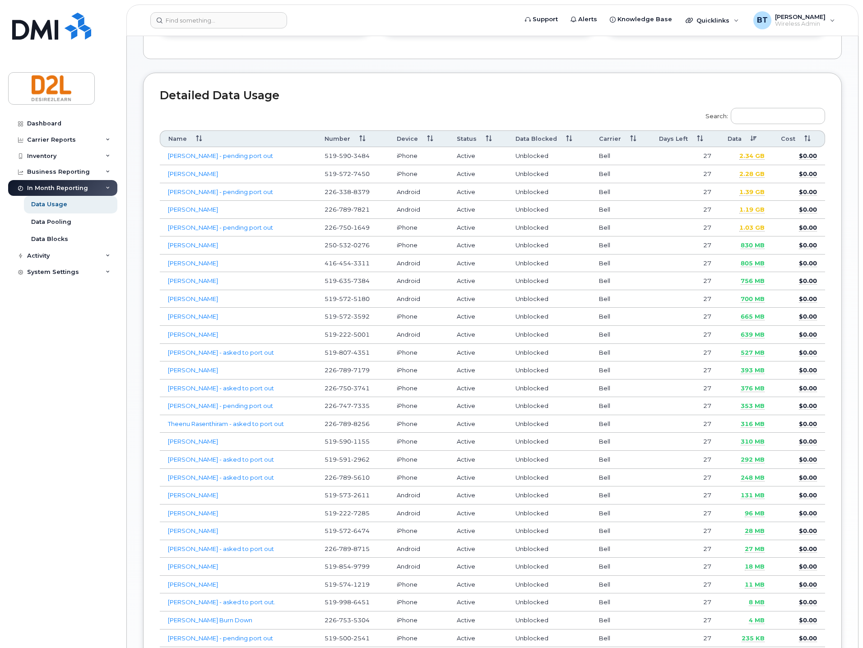
scroll to position [327, 0]
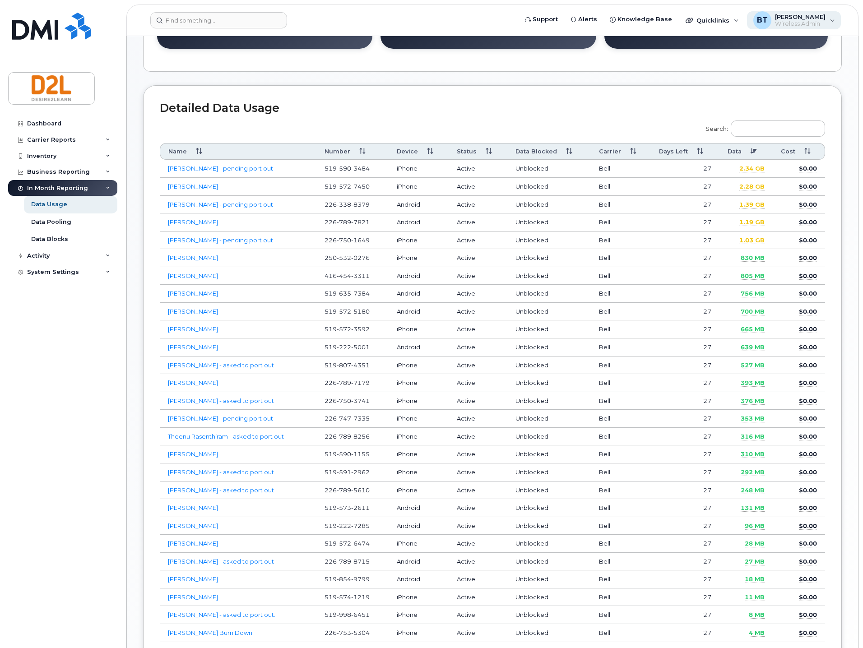
click at [782, 26] on span "Wireless Admin" at bounding box center [800, 23] width 51 height 7
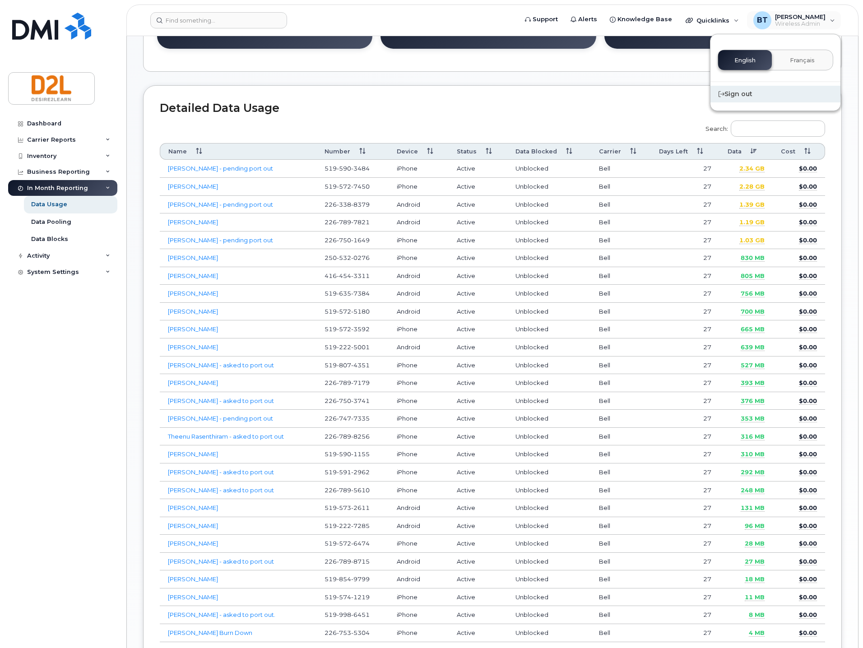
click at [727, 95] on div "Sign out" at bounding box center [775, 94] width 130 height 17
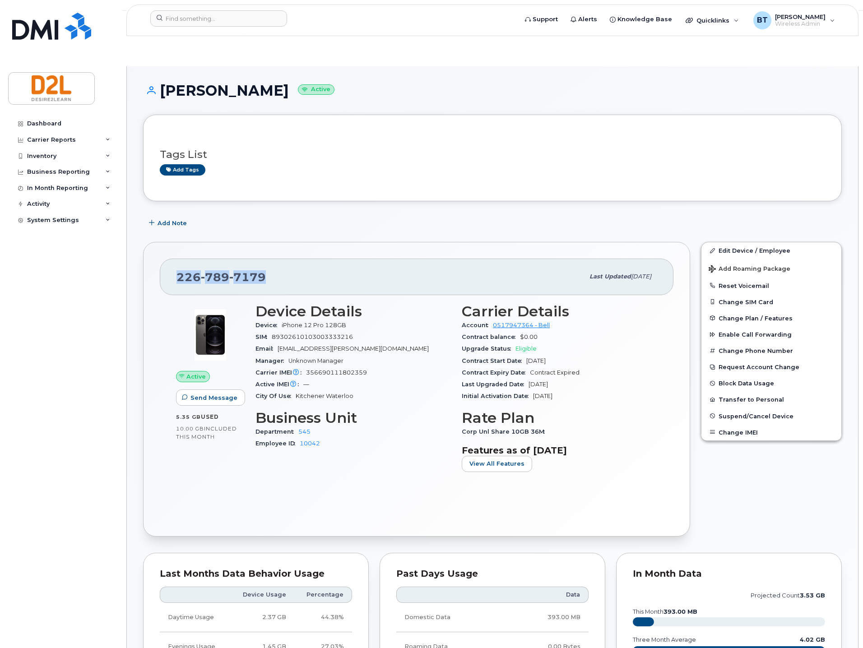
drag, startPoint x: 273, startPoint y: 242, endPoint x: 172, endPoint y: 245, distance: 101.6
click at [172, 259] on div "226 789 7179 Last updated Jun 17, 2024" at bounding box center [417, 277] width 514 height 36
copy span "226 789 7179"
drag, startPoint x: 408, startPoint y: 72, endPoint x: 406, endPoint y: 57, distance: 15.1
click at [408, 83] on div "Josh Hoey Active" at bounding box center [492, 99] width 699 height 32
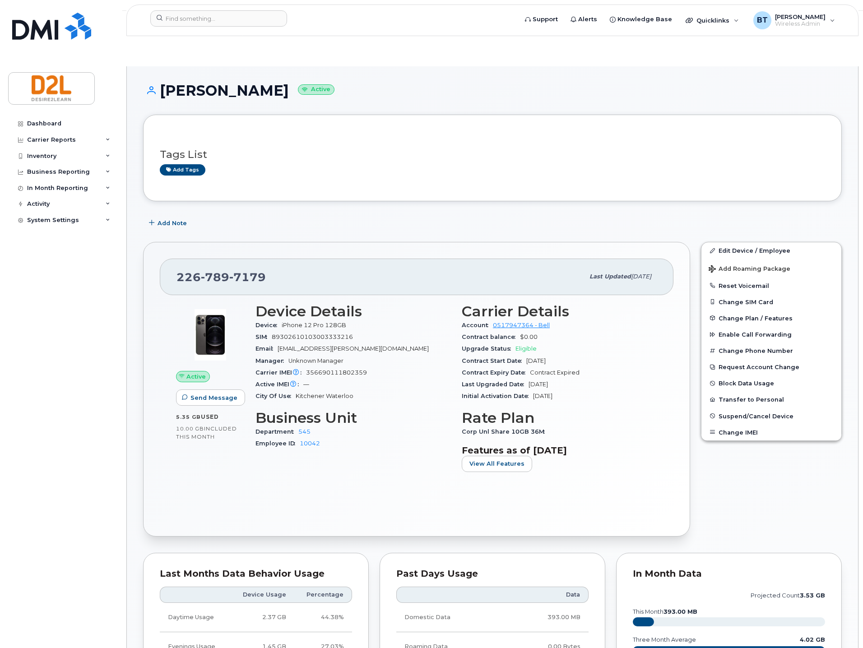
click at [518, 115] on div "Tags List Add tags" at bounding box center [492, 158] width 699 height 87
click at [421, 115] on div "Tags List Add tags" at bounding box center [492, 158] width 699 height 87
click at [741, 242] on link "Edit Device / Employee" at bounding box center [771, 250] width 140 height 16
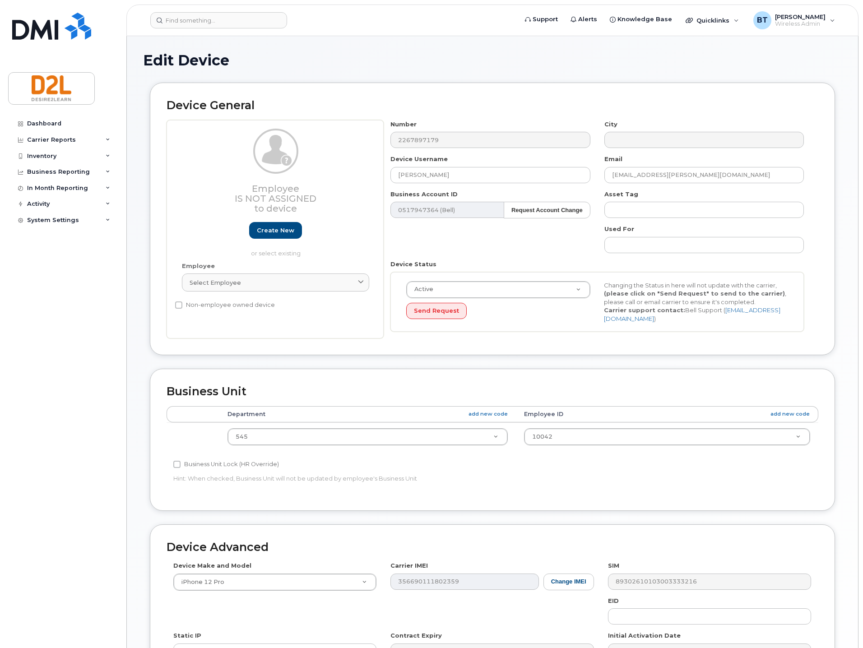
select select "162788"
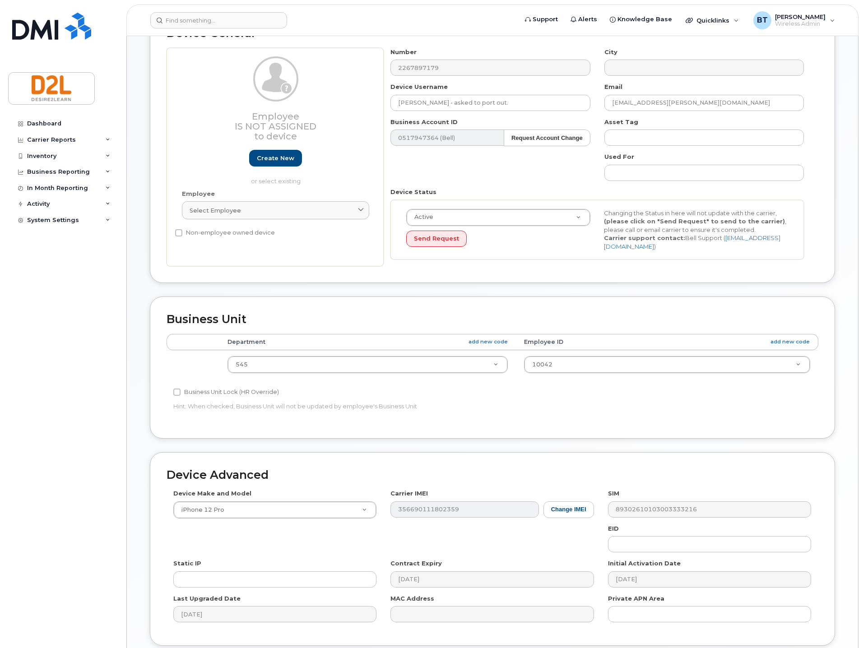
scroll to position [142, 0]
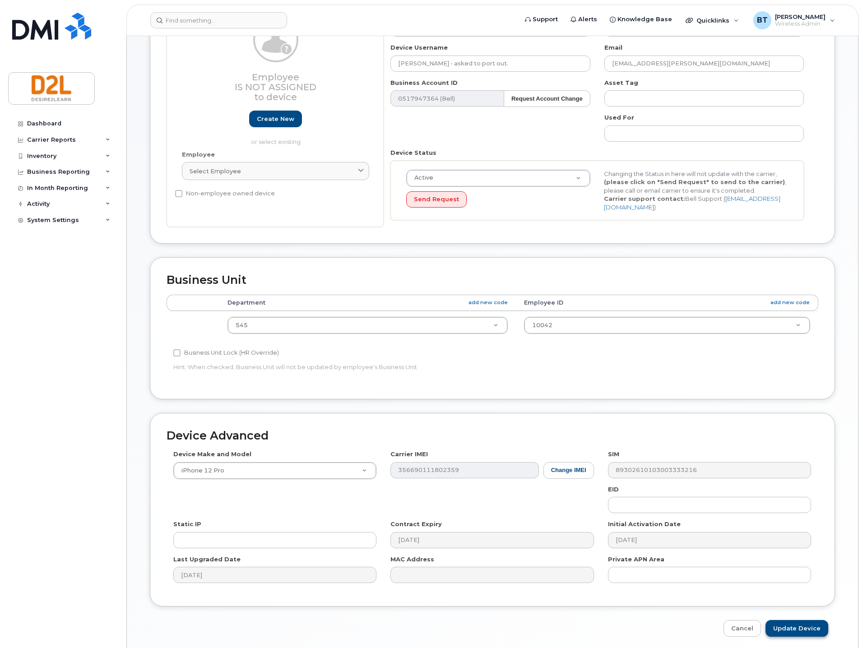
type input "[PERSON_NAME] - asked to port out."
click at [794, 620] on input "Update Device" at bounding box center [796, 628] width 63 height 17
type input "Saving..."
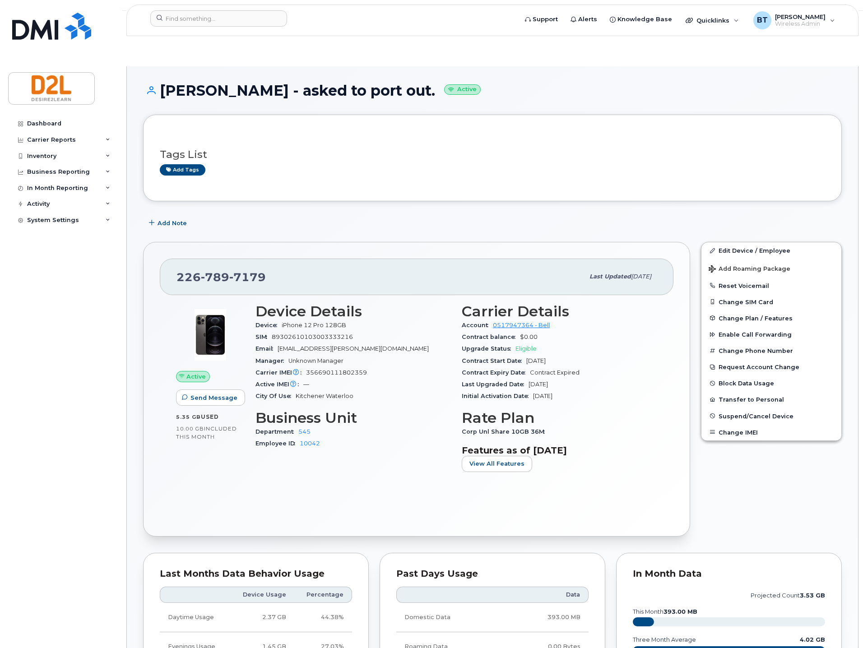
click at [578, 83] on div "[PERSON_NAME] - asked to port out. Active" at bounding box center [492, 99] width 699 height 32
